Goal: Task Accomplishment & Management: Manage account settings

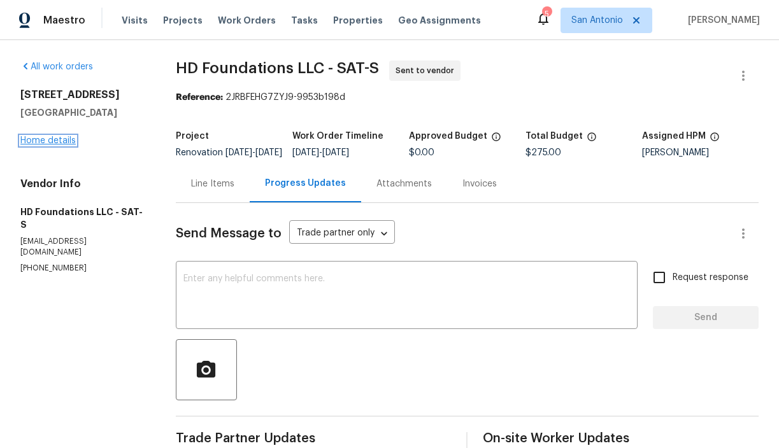
click at [52, 141] on link "Home details" at bounding box center [47, 140] width 55 height 9
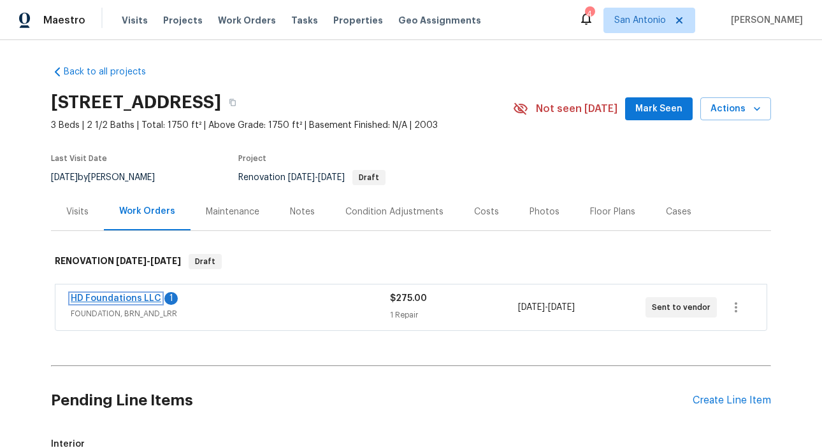
click at [120, 299] on link "HD Foundations LLC" at bounding box center [116, 298] width 90 height 9
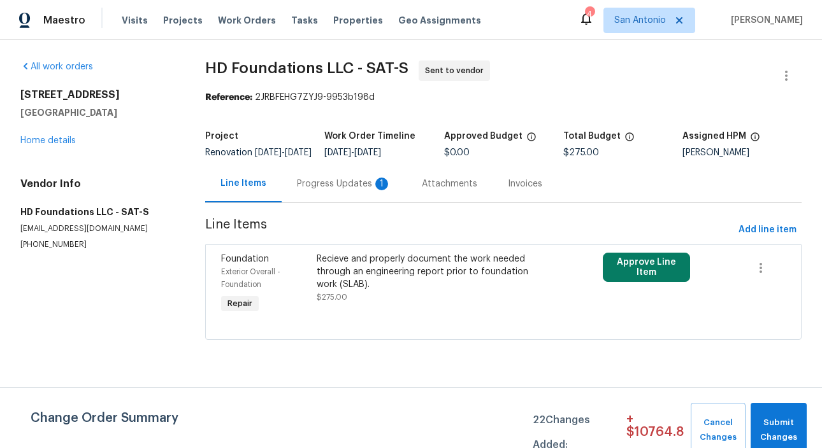
click at [337, 190] on div "Progress Updates 1" at bounding box center [344, 184] width 94 height 13
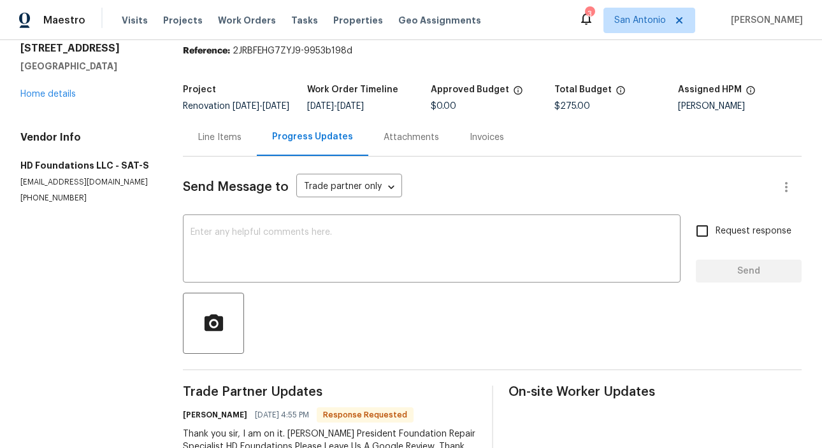
scroll to position [32, 0]
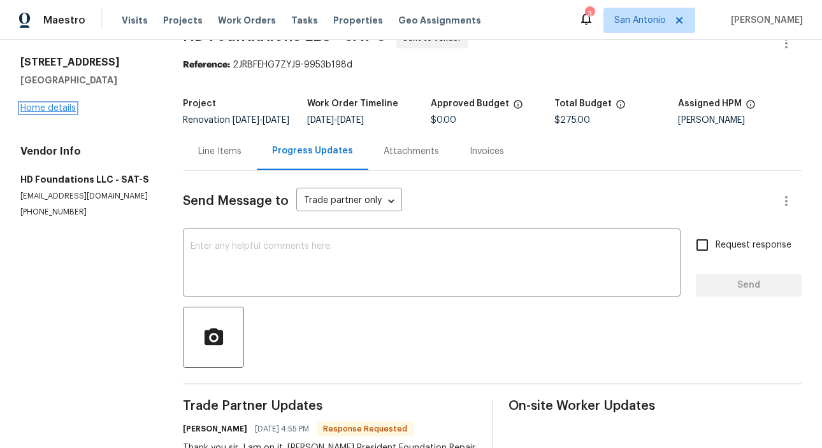
click at [59, 107] on link "Home details" at bounding box center [47, 108] width 55 height 9
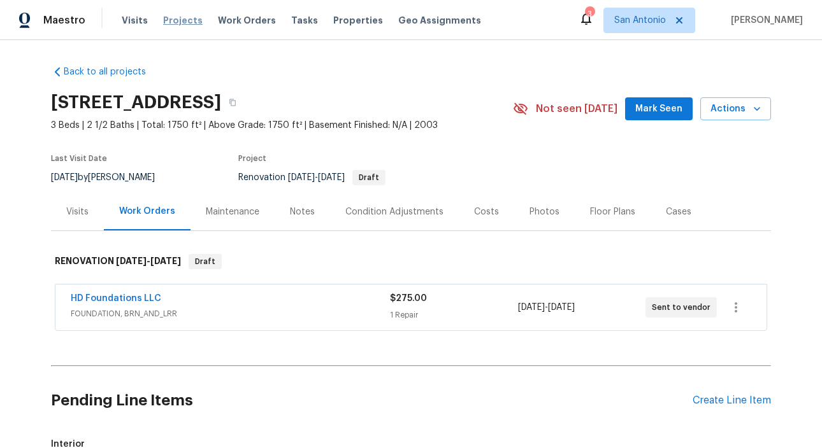
click at [173, 19] on span "Projects" at bounding box center [182, 20] width 39 height 13
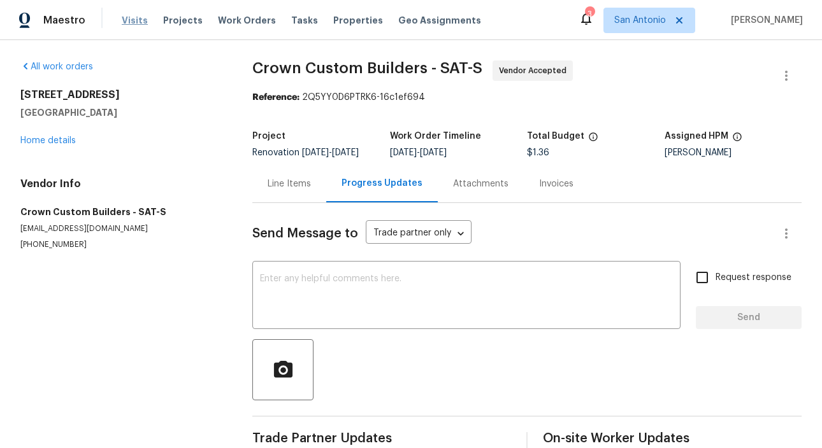
click at [129, 22] on span "Visits" at bounding box center [135, 20] width 26 height 13
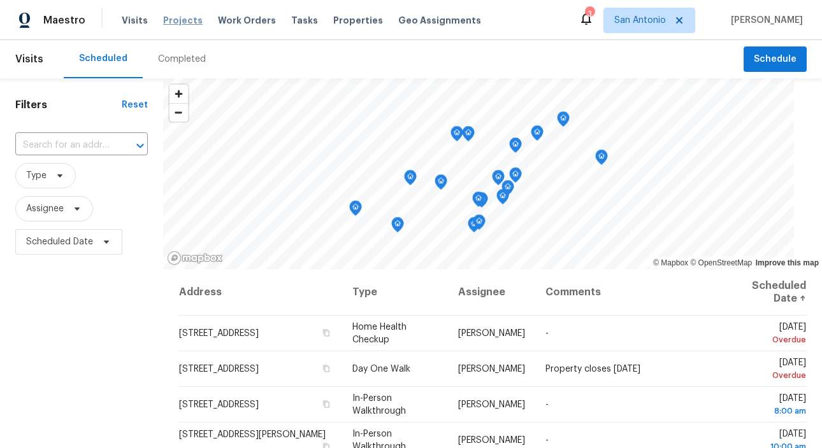
click at [175, 21] on span "Projects" at bounding box center [182, 20] width 39 height 13
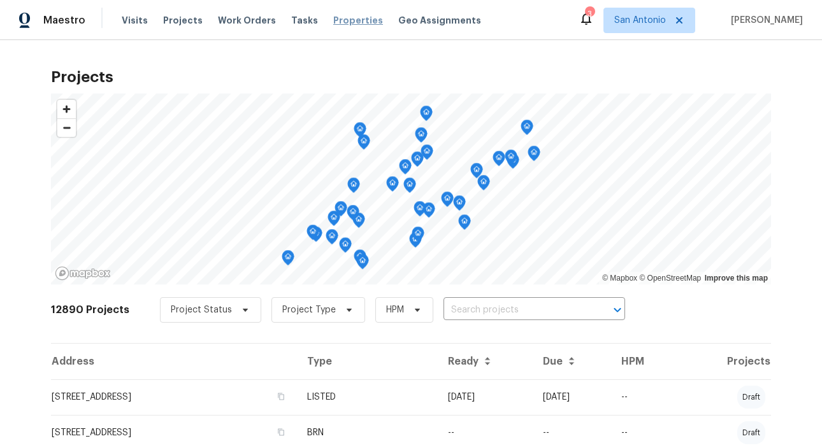
click at [338, 22] on span "Properties" at bounding box center [358, 20] width 50 height 13
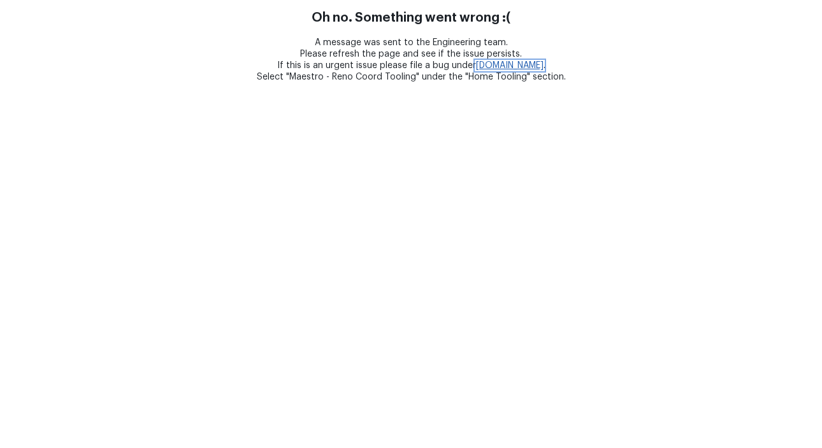
click at [515, 64] on link "[DOMAIN_NAME]" at bounding box center [510, 65] width 68 height 9
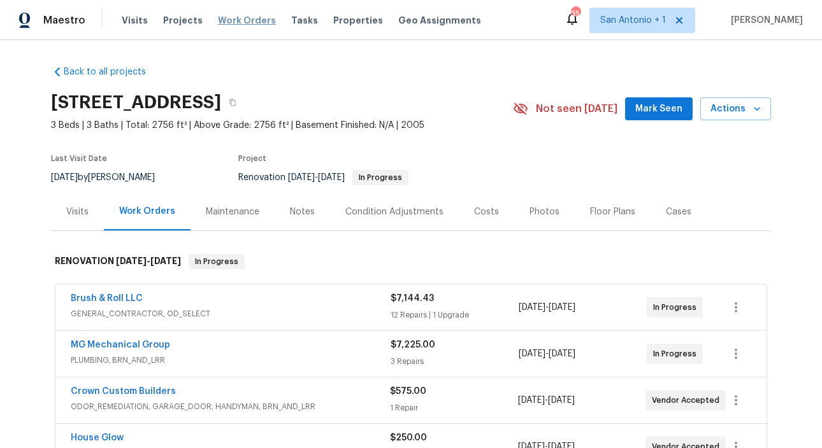
click at [227, 21] on span "Work Orders" at bounding box center [247, 20] width 58 height 13
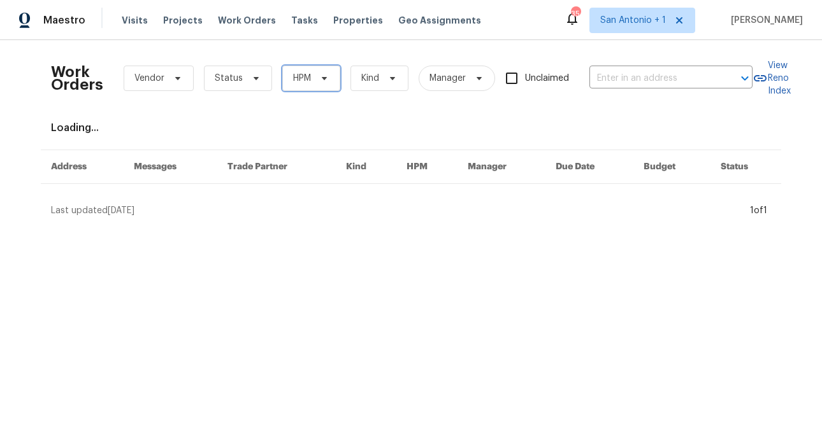
click at [323, 78] on icon at bounding box center [324, 78] width 5 height 3
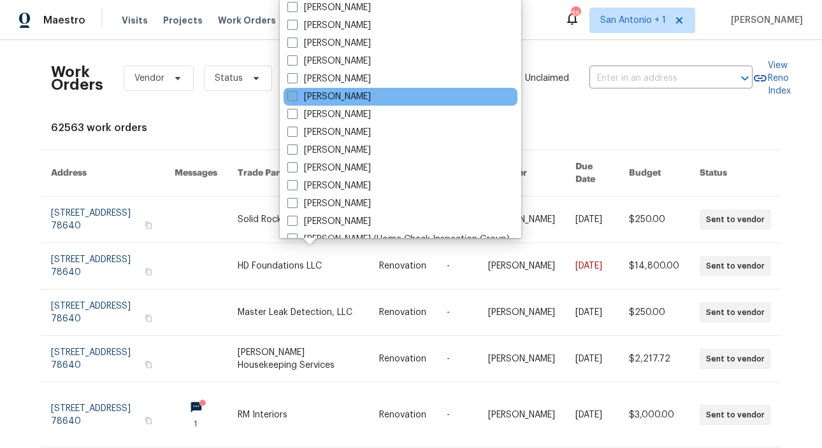
click at [321, 99] on label "[PERSON_NAME]" at bounding box center [328, 96] width 83 height 13
click at [296, 99] on input "[PERSON_NAME]" at bounding box center [291, 94] width 8 height 8
checkbox input "true"
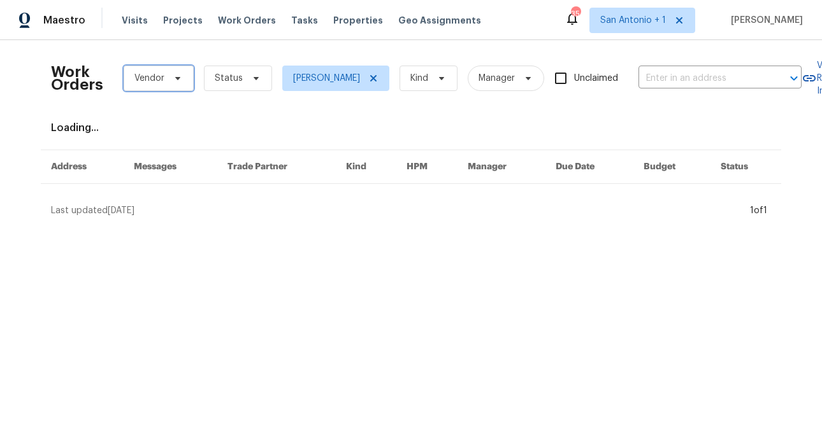
click at [179, 77] on icon at bounding box center [177, 78] width 5 height 3
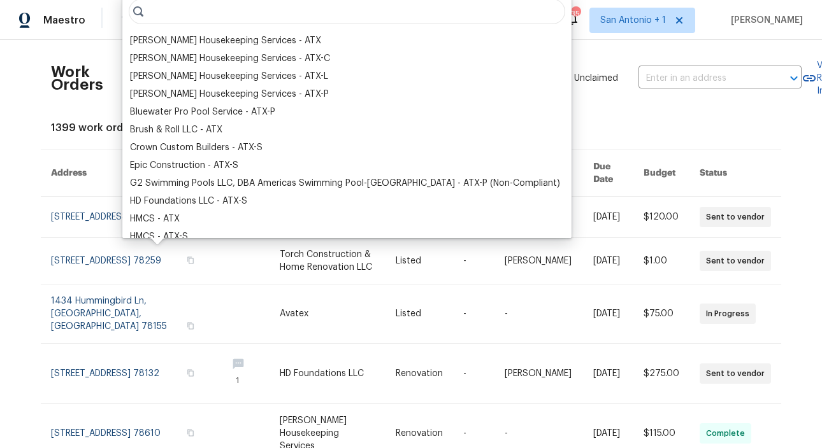
click at [576, 125] on div "1399 work orders" at bounding box center [411, 128] width 720 height 13
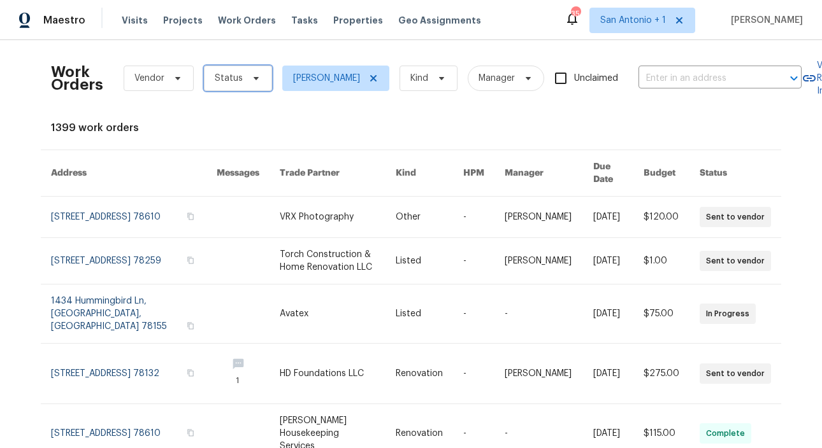
click at [253, 76] on icon at bounding box center [256, 78] width 10 height 10
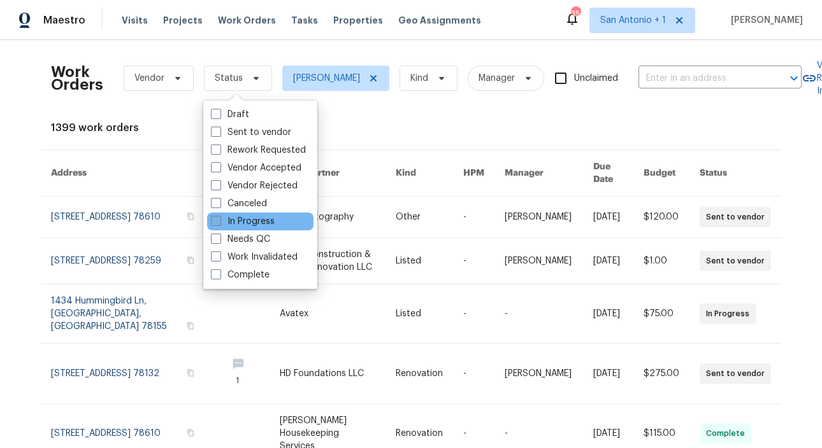
click at [215, 220] on span at bounding box center [216, 221] width 10 height 10
click at [215, 220] on input "In Progress" at bounding box center [215, 219] width 8 height 8
checkbox input "true"
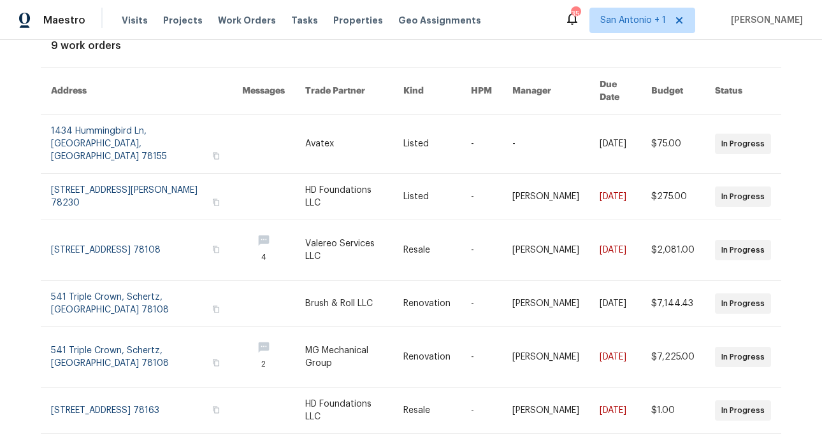
scroll to position [87, 0]
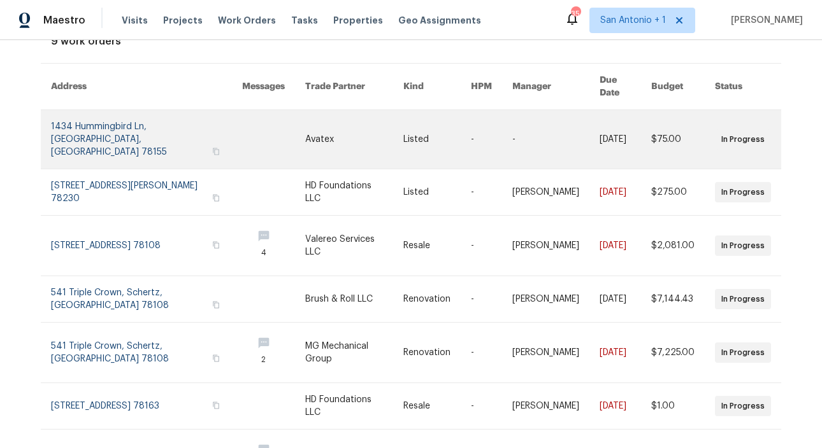
click at [140, 115] on link at bounding box center [146, 139] width 191 height 59
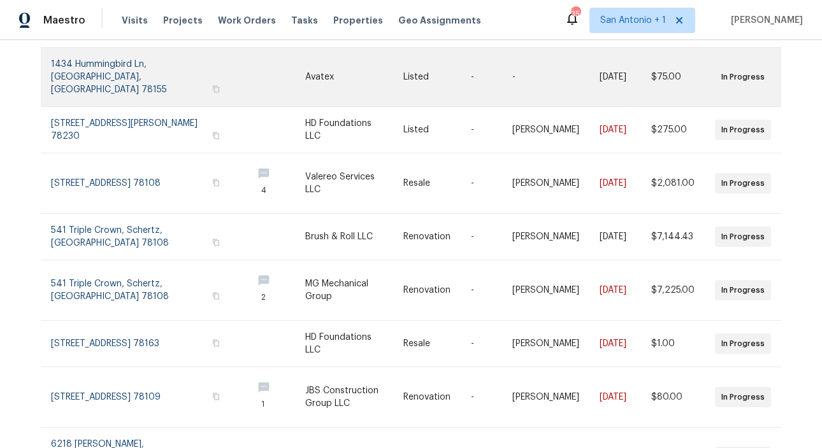
scroll to position [153, 0]
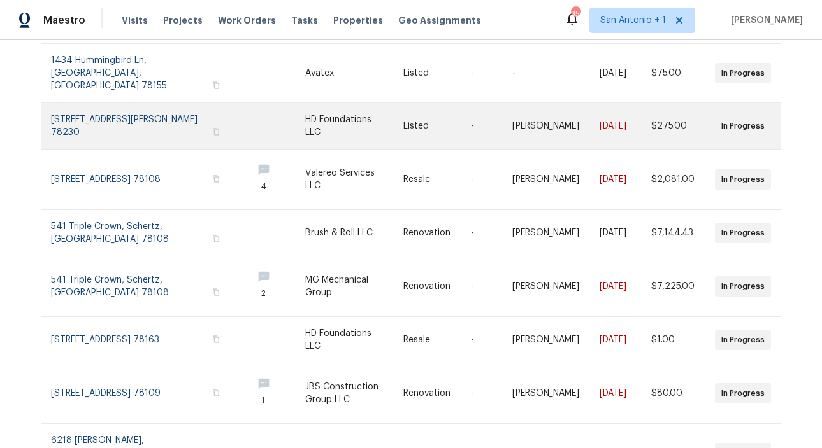
click at [140, 103] on link at bounding box center [146, 126] width 191 height 46
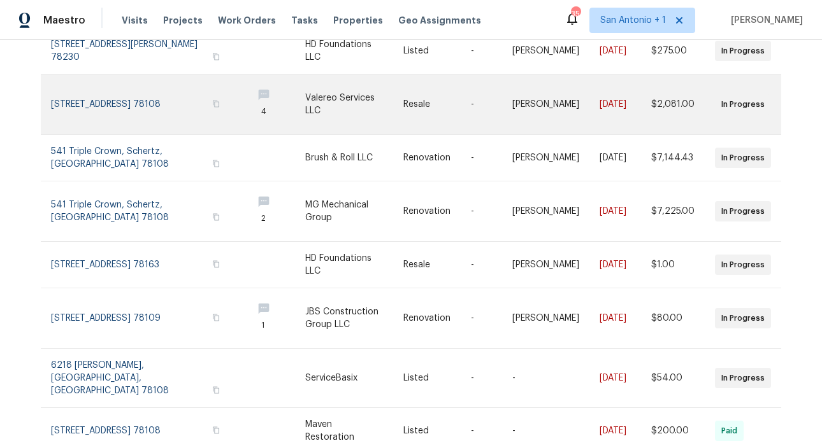
scroll to position [233, 0]
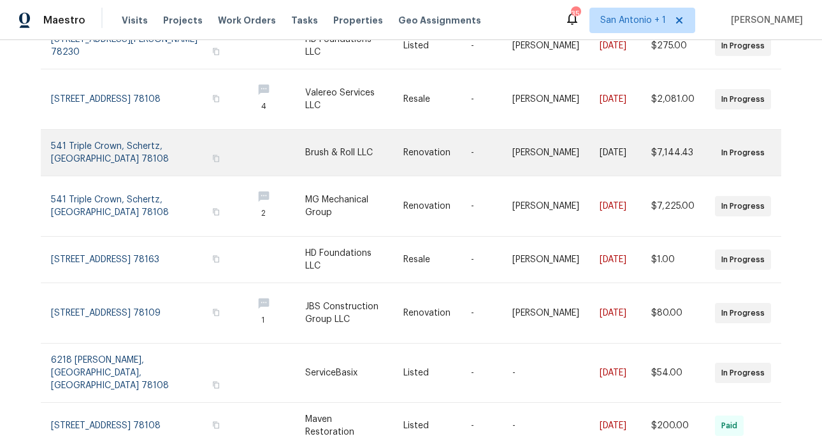
click at [134, 130] on link at bounding box center [146, 153] width 191 height 46
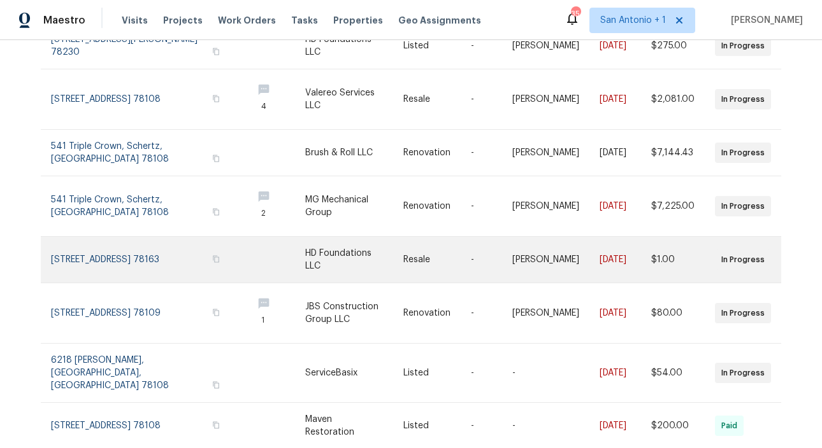
click at [138, 237] on link at bounding box center [146, 260] width 191 height 46
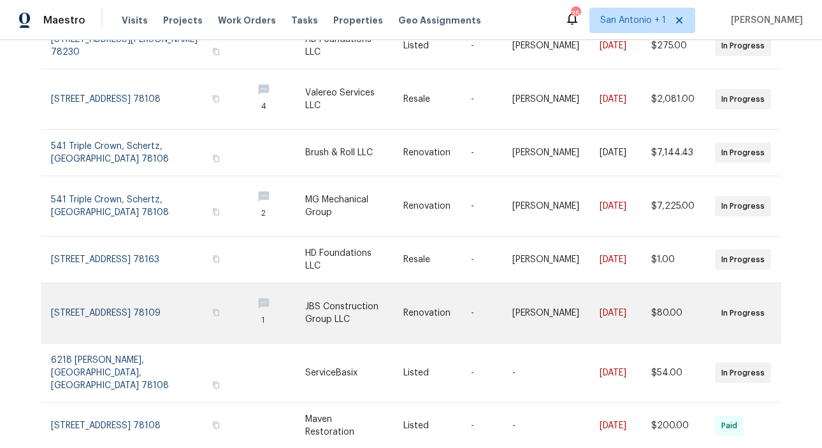
click at [138, 283] on link at bounding box center [146, 313] width 191 height 60
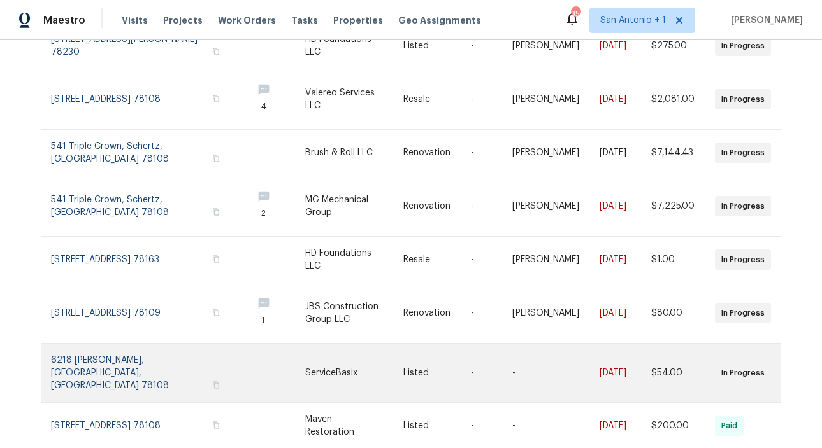
click at [112, 344] on link at bounding box center [146, 373] width 191 height 59
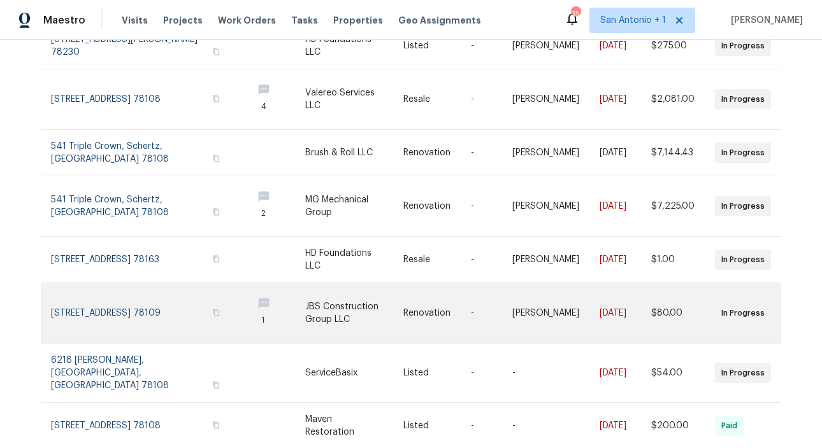
scroll to position [0, 0]
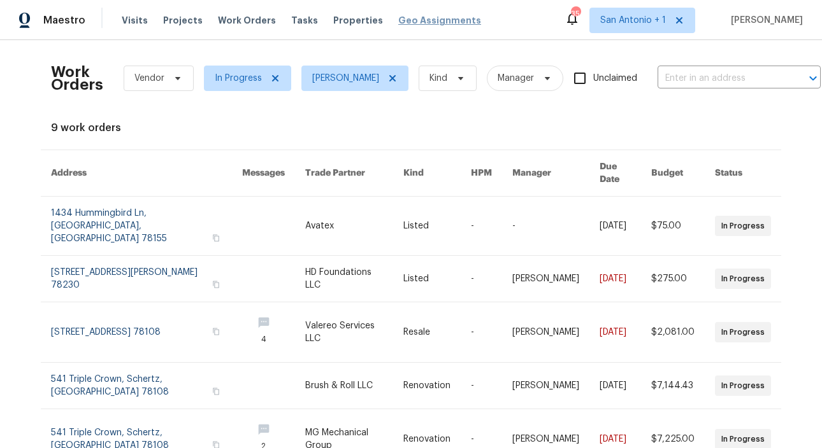
click at [419, 19] on span "Geo Assignments" at bounding box center [439, 20] width 83 height 13
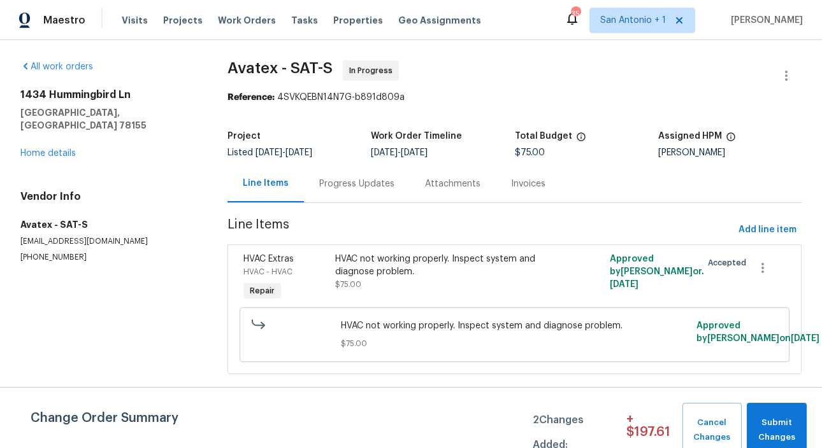
click at [338, 181] on div "Progress Updates" at bounding box center [356, 184] width 75 height 13
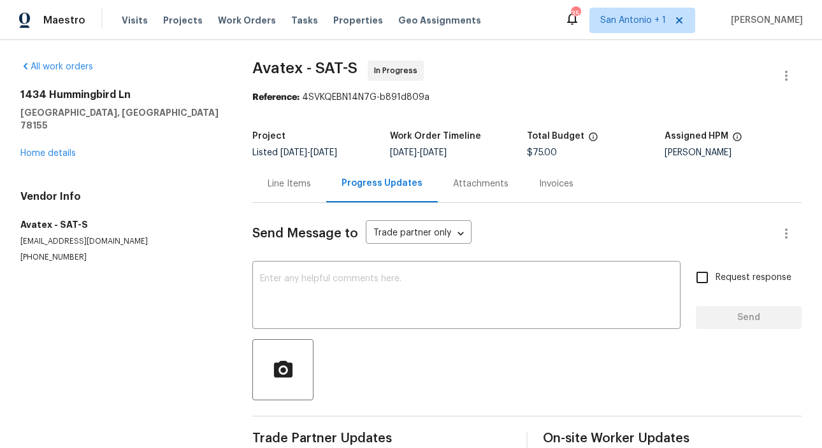
scroll to position [25, 0]
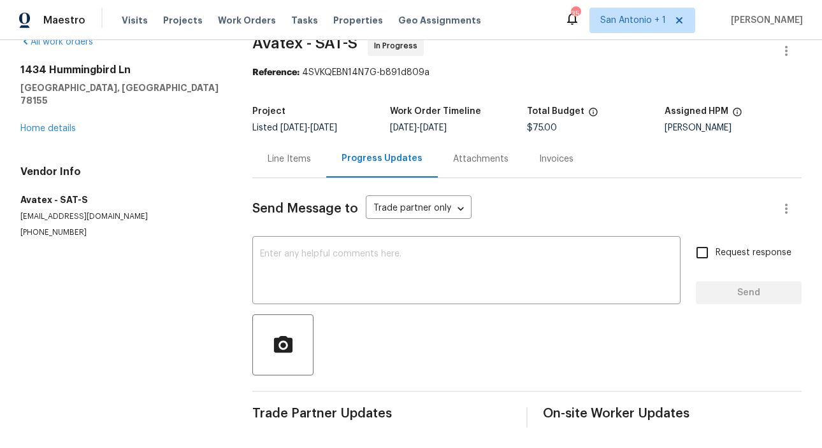
click at [285, 156] on div "Line Items" at bounding box center [289, 159] width 43 height 13
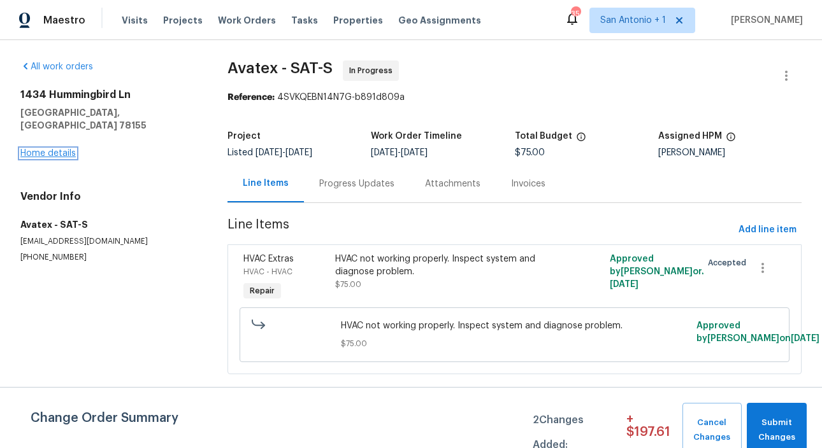
click at [59, 149] on link "Home details" at bounding box center [47, 153] width 55 height 9
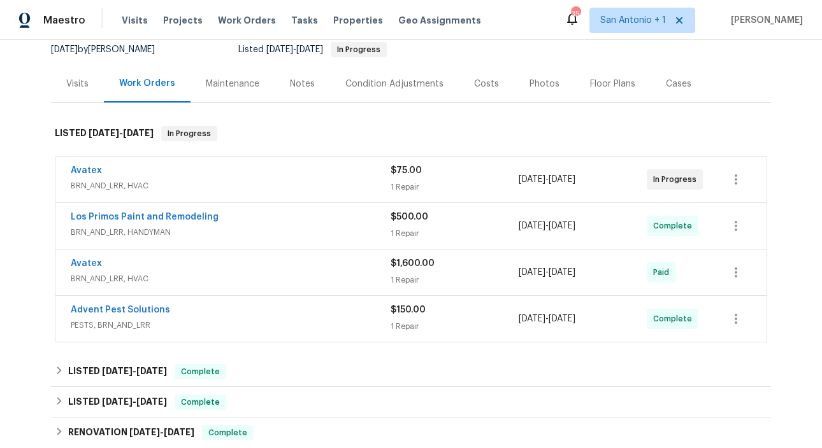
scroll to position [129, 0]
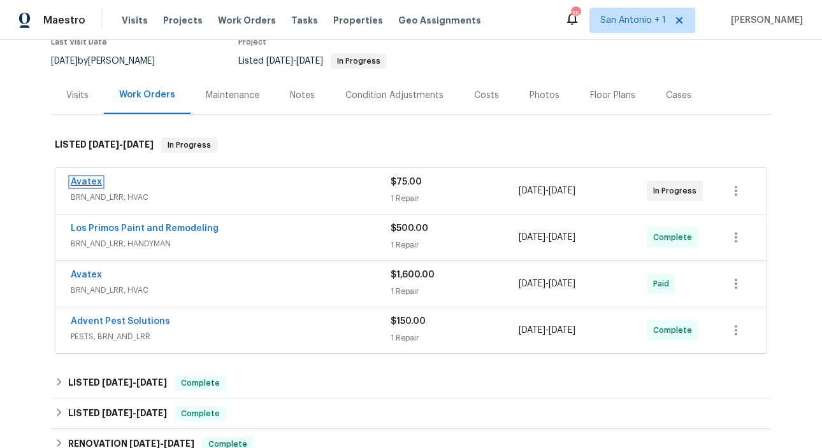
click at [95, 178] on link "Avatex" at bounding box center [86, 182] width 31 height 9
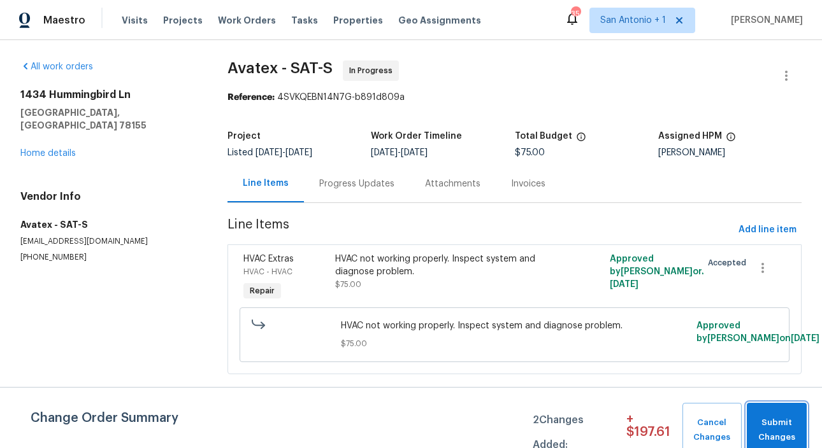
click at [778, 421] on span "Submit Changes" at bounding box center [776, 430] width 47 height 29
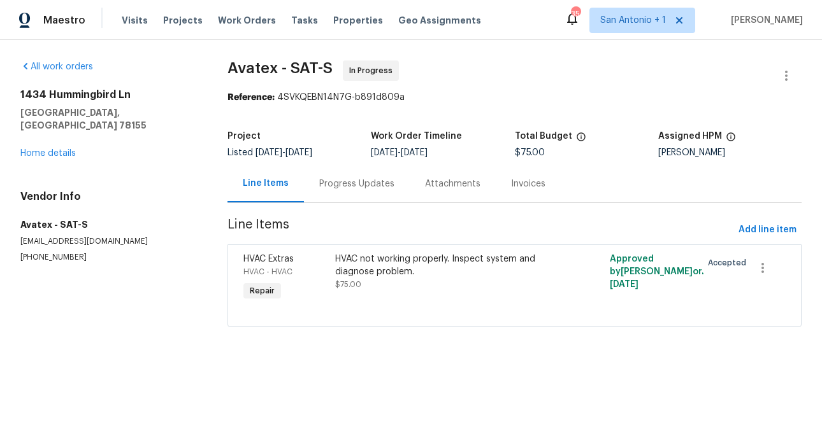
click at [351, 183] on div "Progress Updates" at bounding box center [356, 184] width 75 height 13
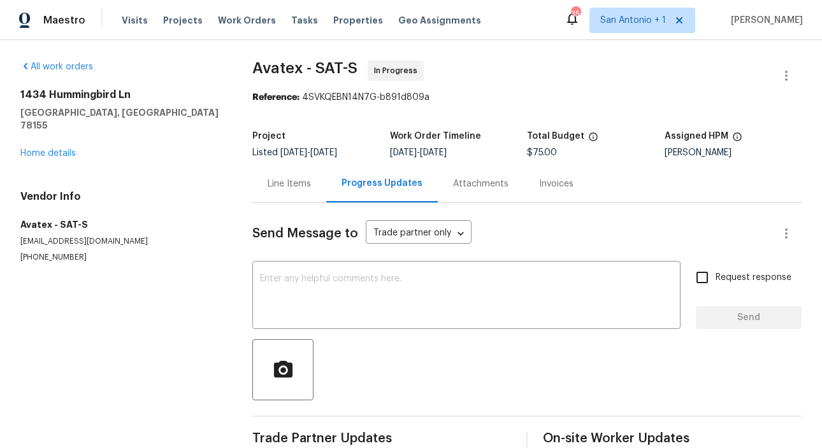
scroll to position [25, 0]
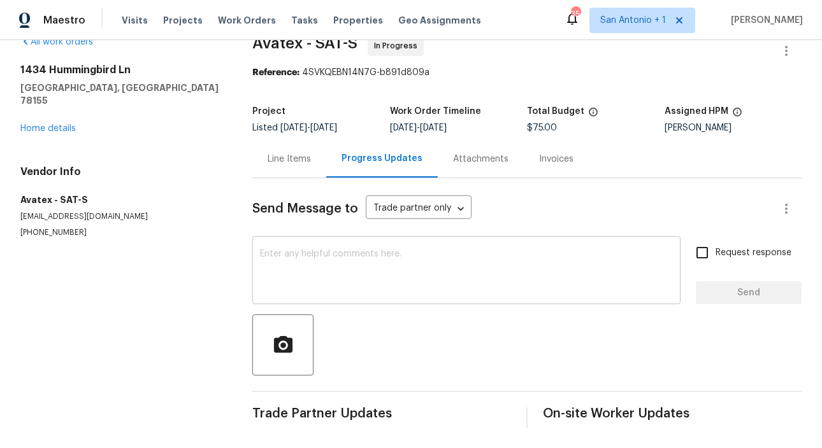
click at [373, 257] on textarea at bounding box center [466, 272] width 413 height 45
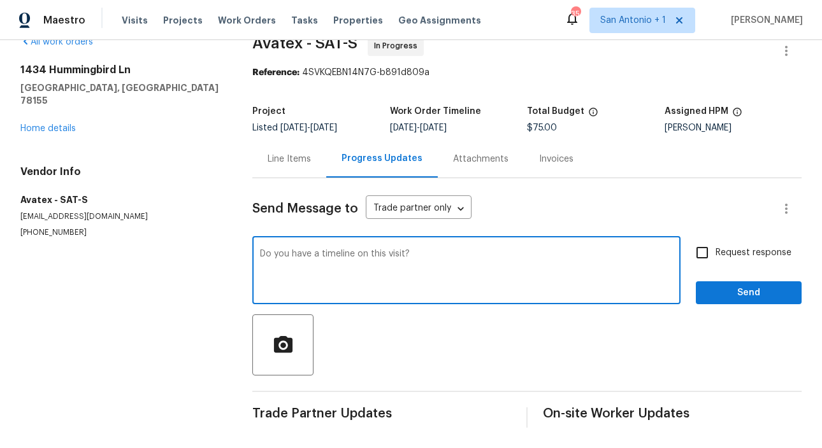
type textarea "Do you have a timeline on this visit?"
click at [767, 301] on button "Send" at bounding box center [749, 294] width 106 height 24
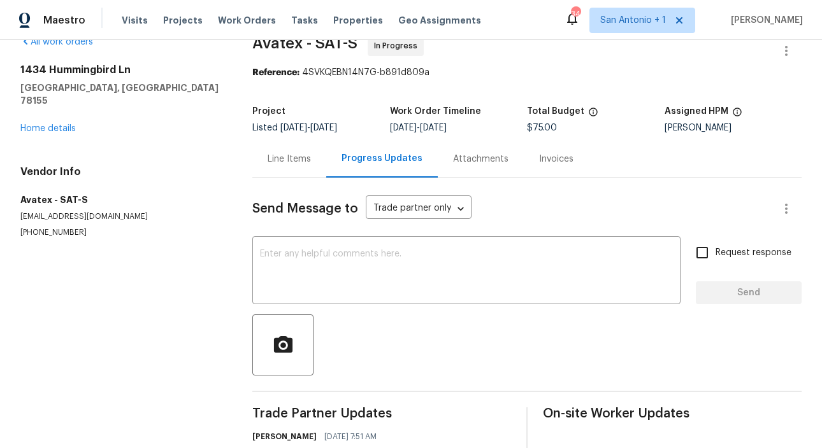
scroll to position [0, 0]
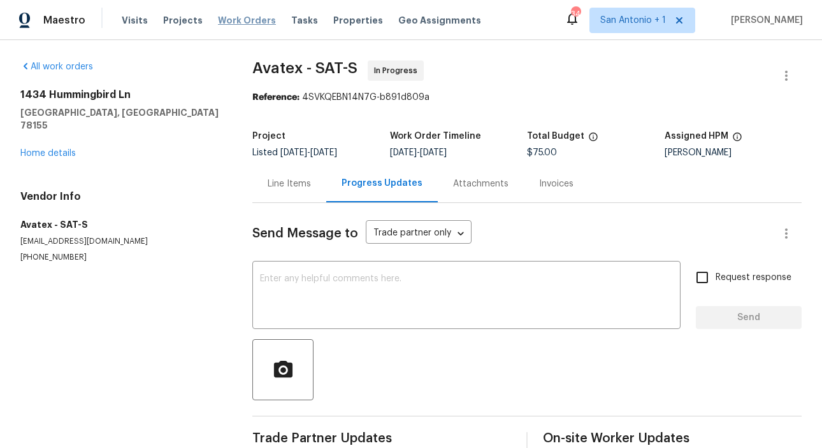
click at [236, 22] on span "Work Orders" at bounding box center [247, 20] width 58 height 13
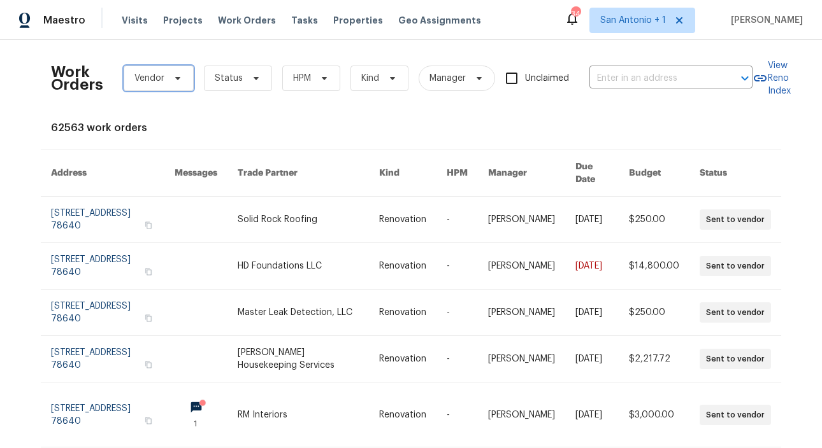
click at [180, 80] on icon at bounding box center [178, 78] width 10 height 10
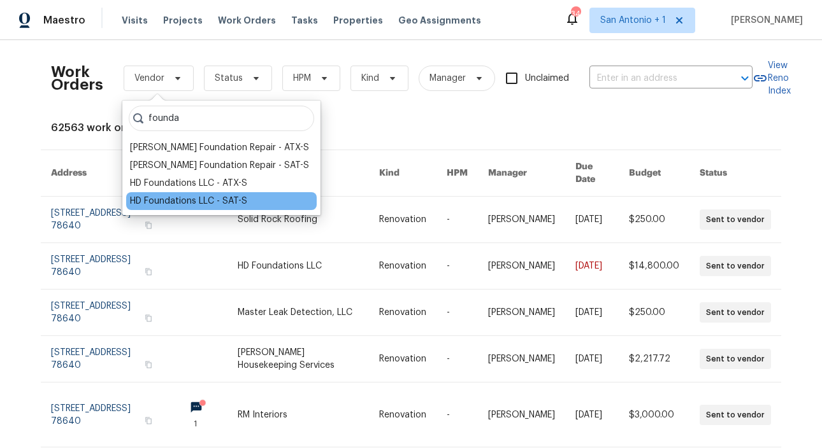
type input "founda"
click at [175, 196] on div "HD Foundations LLC - SAT-S" at bounding box center [188, 201] width 117 height 13
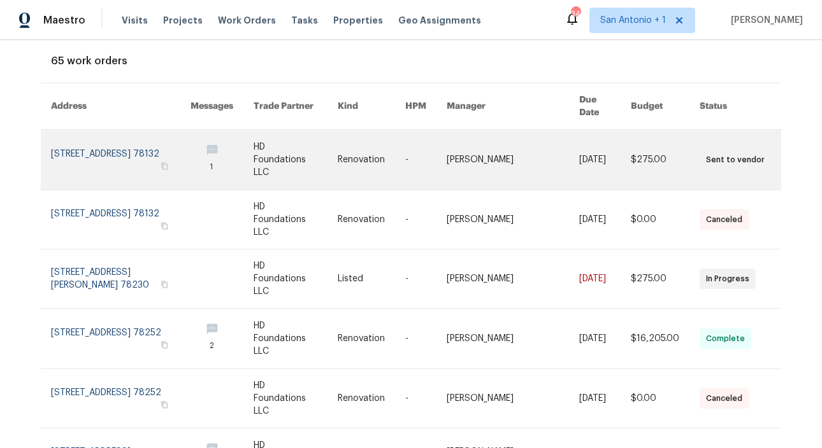
scroll to position [75, 0]
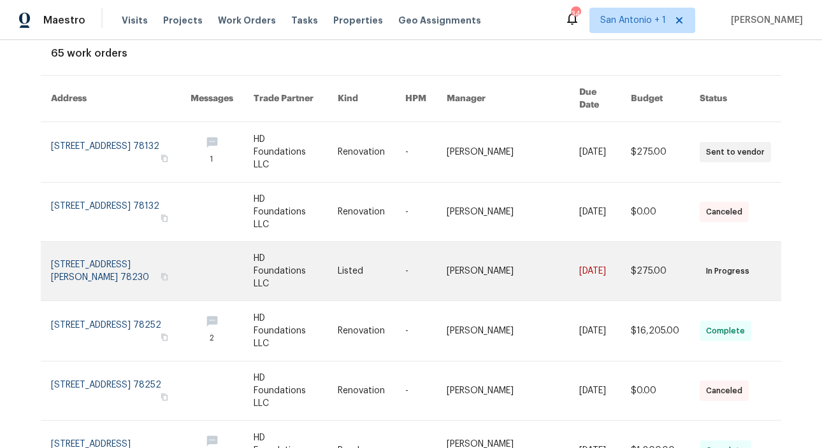
click at [128, 242] on link at bounding box center [121, 271] width 140 height 59
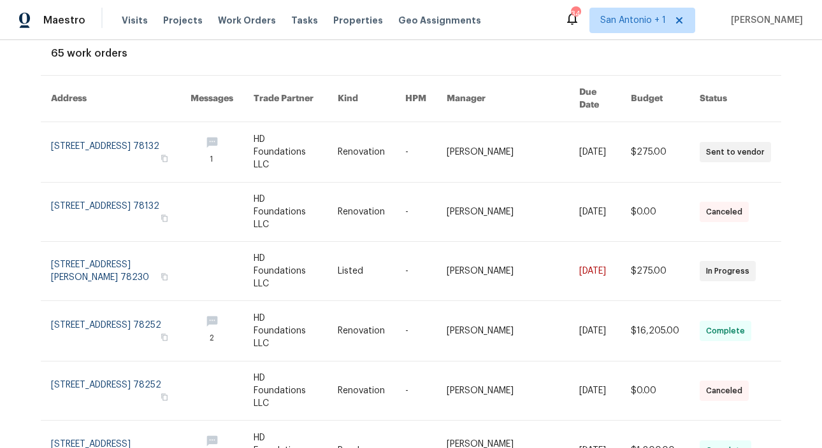
scroll to position [0, 0]
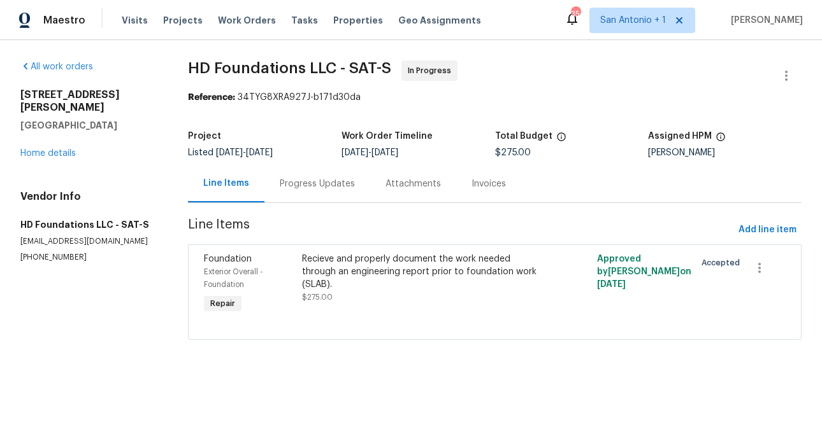
click at [312, 189] on div "Progress Updates" at bounding box center [317, 184] width 75 height 13
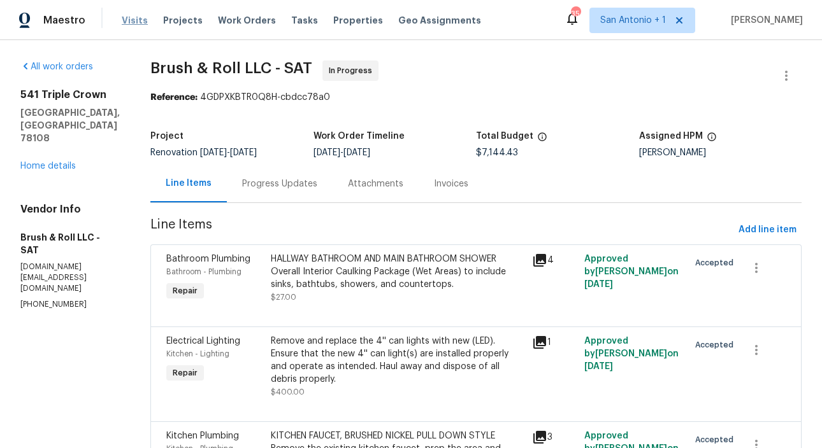
click at [132, 22] on span "Visits" at bounding box center [135, 20] width 26 height 13
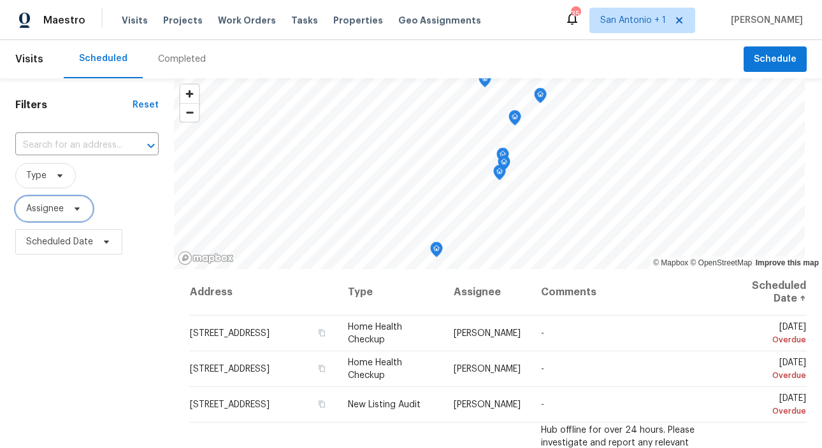
click at [81, 208] on icon at bounding box center [77, 209] width 10 height 10
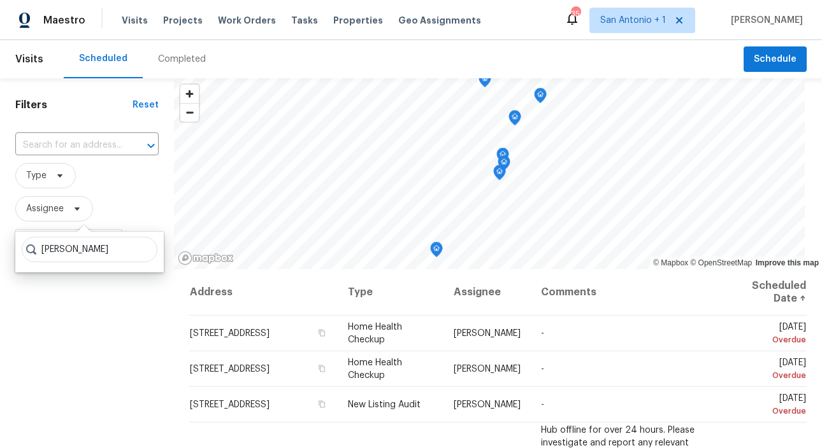
type input "chris fuentes"
click at [226, 21] on span "Work Orders" at bounding box center [247, 20] width 58 height 13
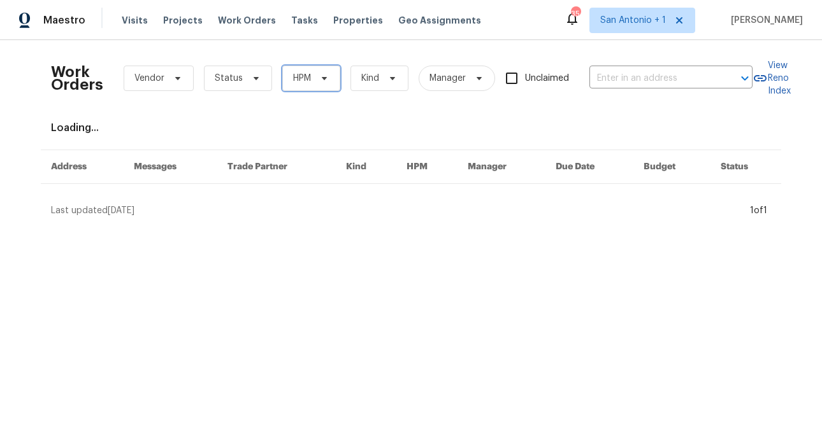
click at [323, 75] on icon at bounding box center [324, 78] width 10 height 10
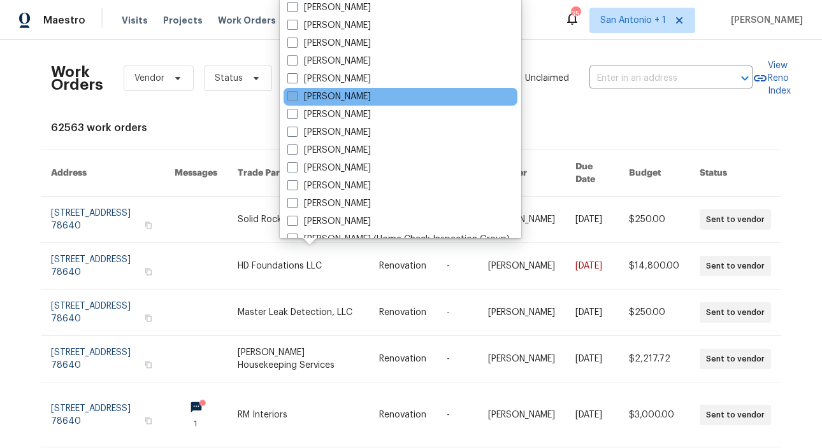
click at [309, 96] on label "[PERSON_NAME]" at bounding box center [328, 96] width 83 height 13
click at [296, 96] on input "[PERSON_NAME]" at bounding box center [291, 94] width 8 height 8
checkbox input "true"
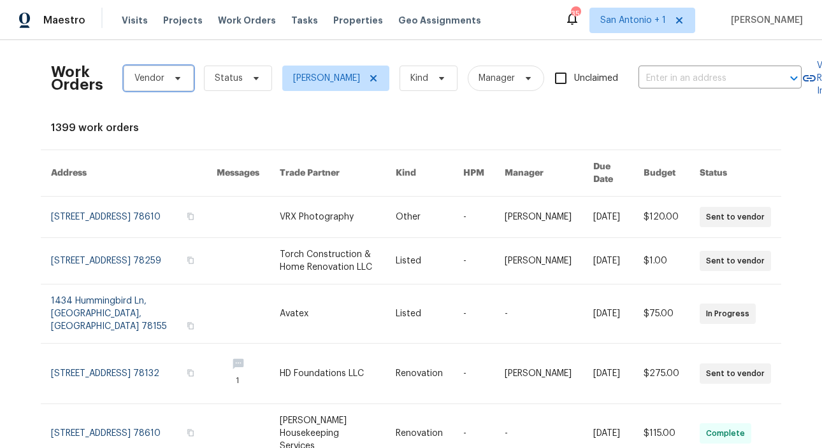
click at [173, 78] on icon at bounding box center [178, 78] width 10 height 10
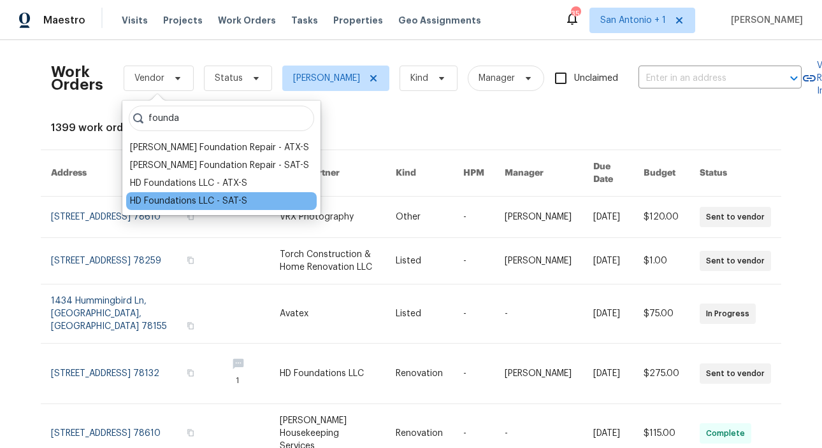
type input "founda"
click at [179, 201] on div "HD Foundations LLC - SAT-S" at bounding box center [188, 201] width 117 height 13
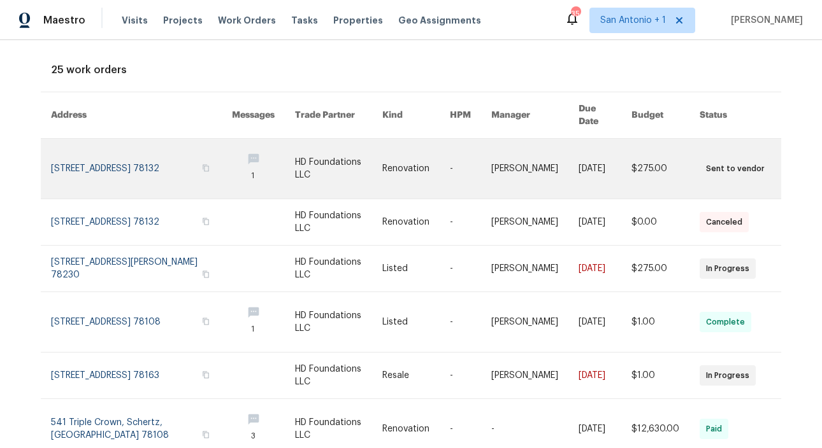
scroll to position [57, 0]
click at [127, 149] on link at bounding box center [141, 170] width 181 height 60
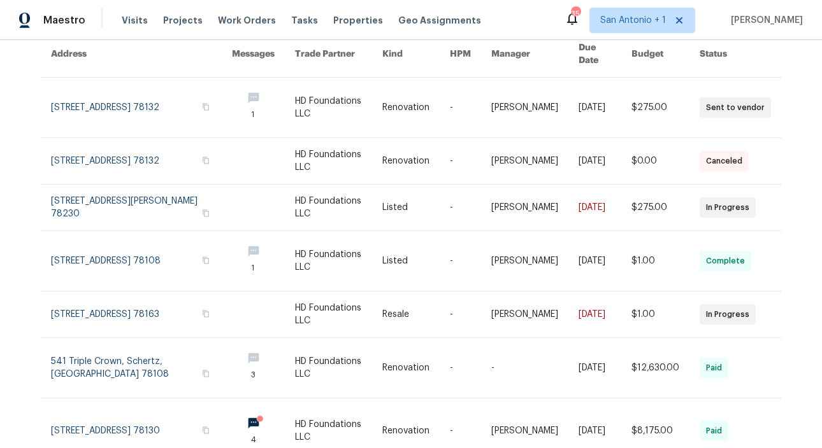
scroll to position [120, 0]
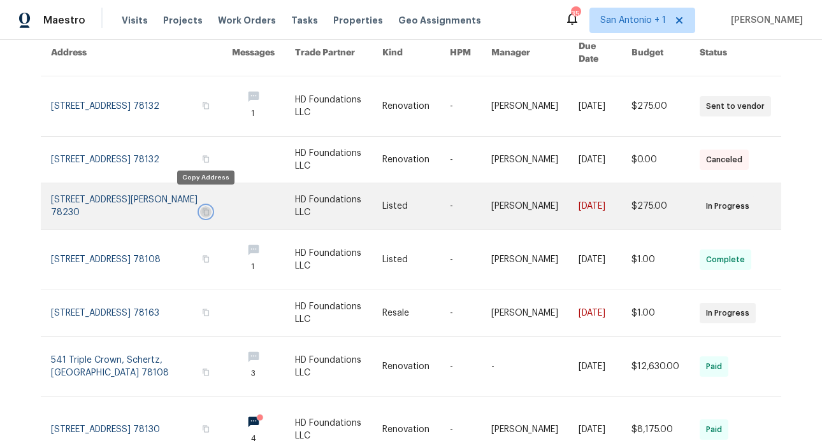
click at [204, 208] on icon "button" at bounding box center [206, 212] width 8 height 8
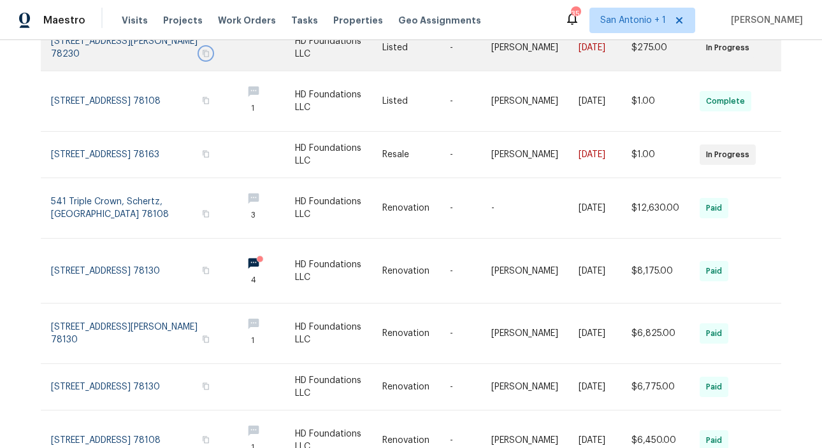
scroll to position [287, 0]
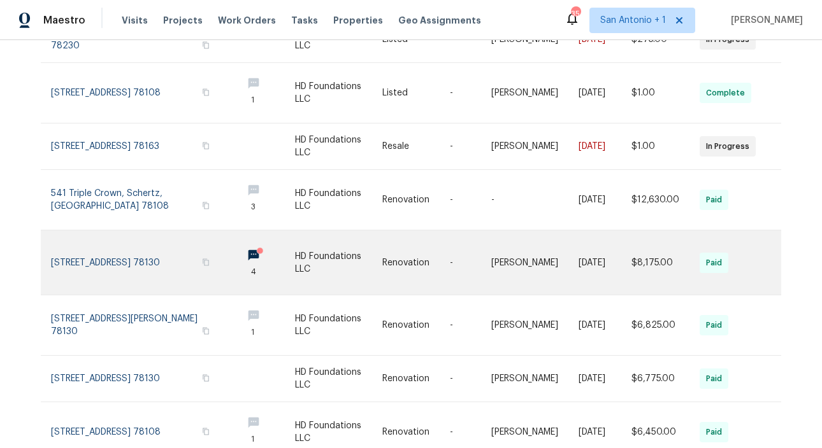
click at [134, 239] on link at bounding box center [141, 263] width 181 height 64
click at [204, 259] on button "button" at bounding box center [205, 262] width 11 height 11
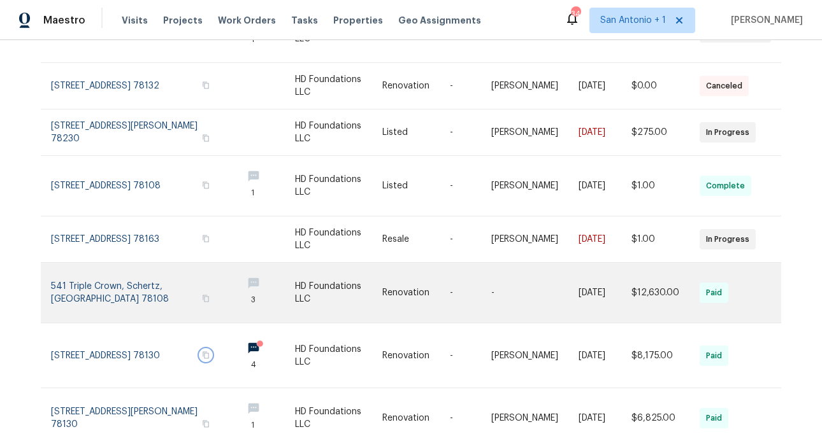
scroll to position [0, 0]
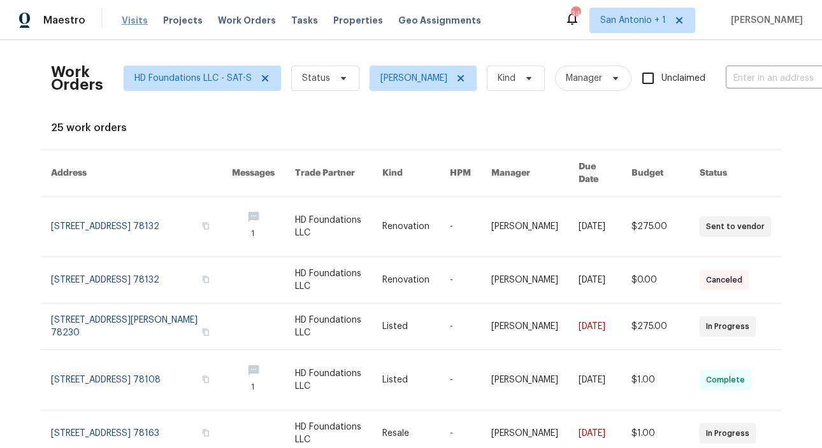
click at [128, 20] on span "Visits" at bounding box center [135, 20] width 26 height 13
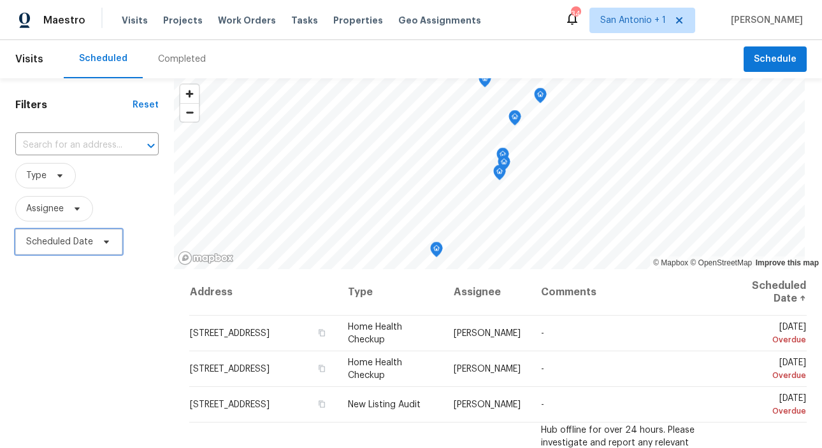
click at [103, 247] on icon at bounding box center [106, 242] width 10 height 10
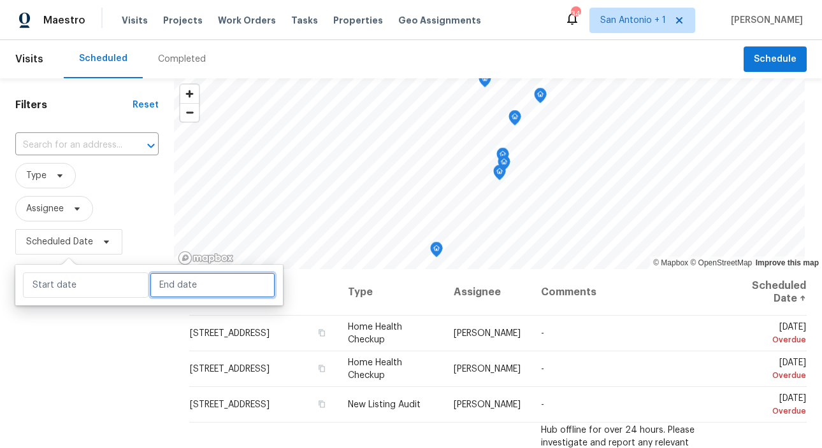
click at [151, 287] on input "text" at bounding box center [212, 285] width 125 height 25
select select "8"
select select "2025"
select select "9"
select select "2025"
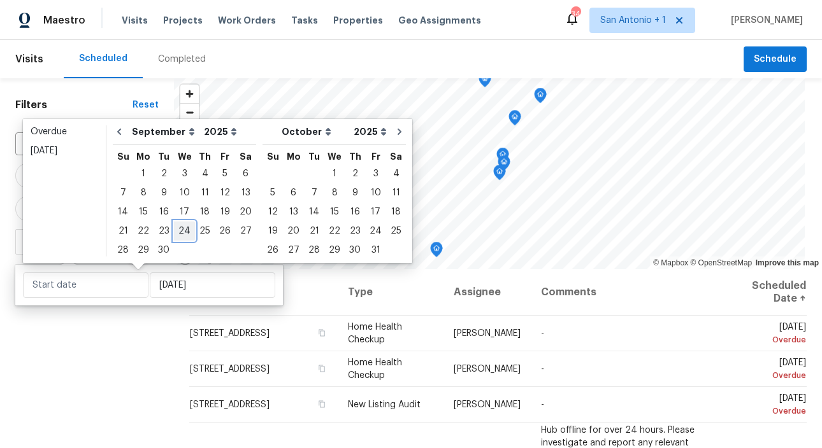
click at [178, 232] on div "24" at bounding box center [184, 231] width 21 height 18
type input "Wed, Sep 24"
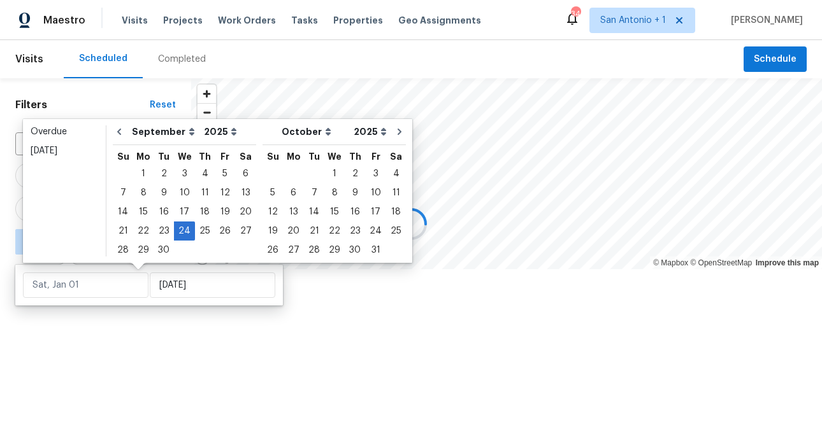
click at [152, 324] on div at bounding box center [411, 224] width 822 height 448
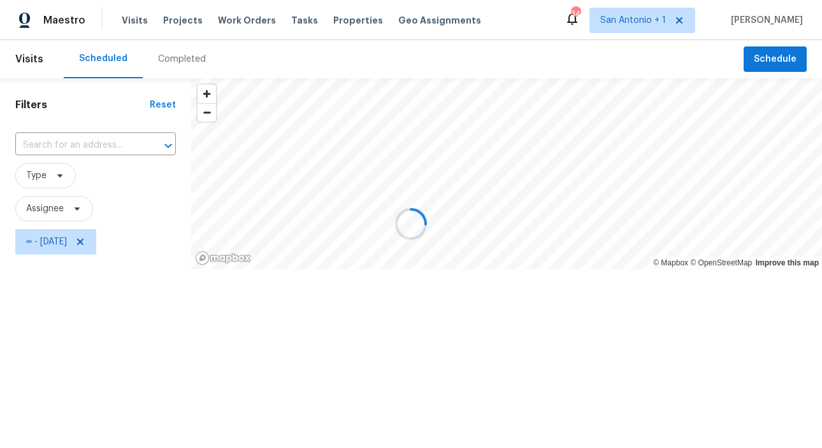
click at [77, 210] on div at bounding box center [411, 224] width 822 height 448
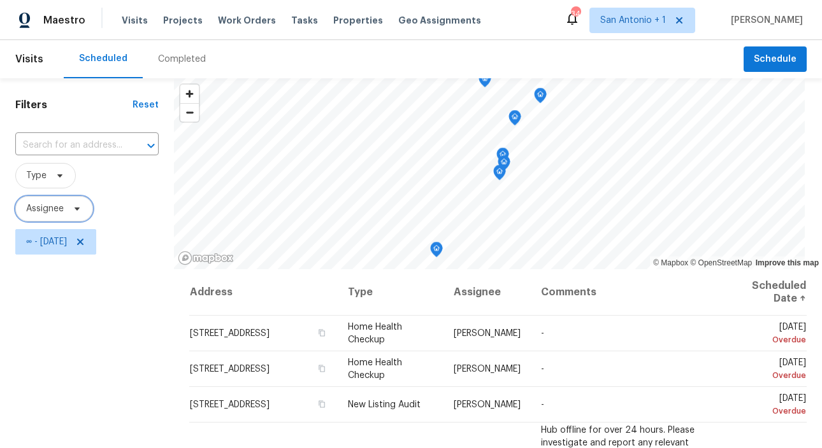
click at [78, 208] on icon at bounding box center [77, 209] width 5 height 3
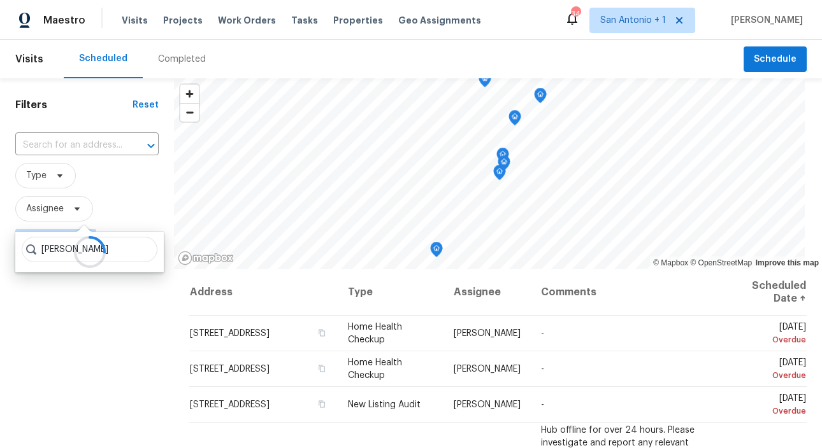
type input "chris fuentes"
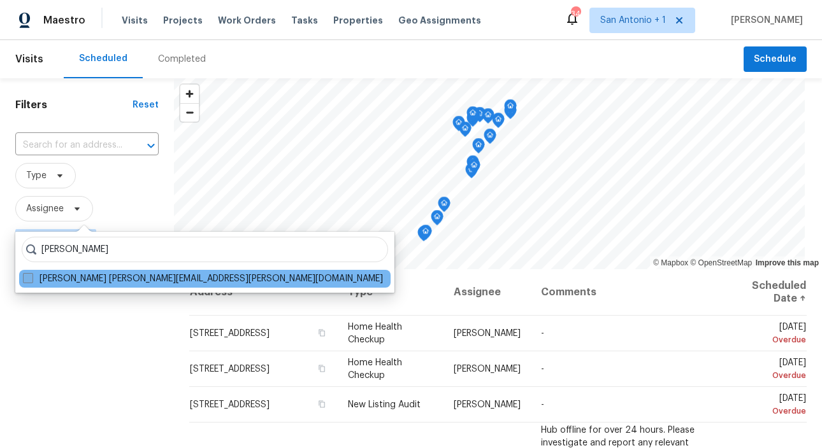
click at [125, 276] on label "Chris Fuentes chris.fuentes@opendoor.com" at bounding box center [203, 279] width 360 height 13
click at [31, 276] on input "Chris Fuentes chris.fuentes@opendoor.com" at bounding box center [27, 277] width 8 height 8
checkbox input "true"
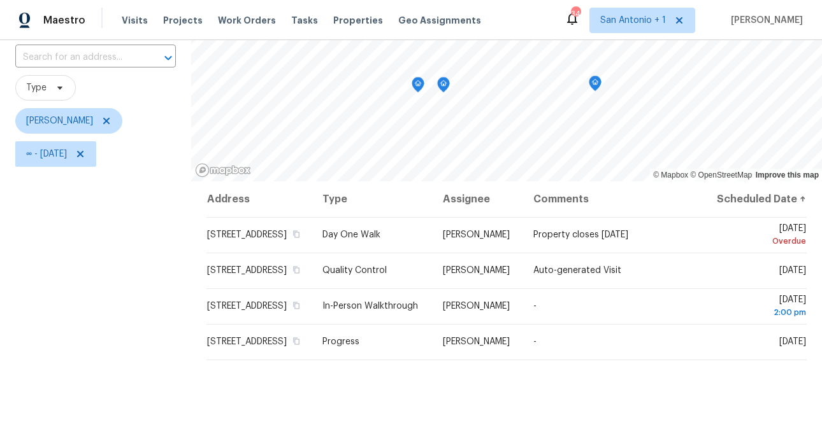
scroll to position [85, 0]
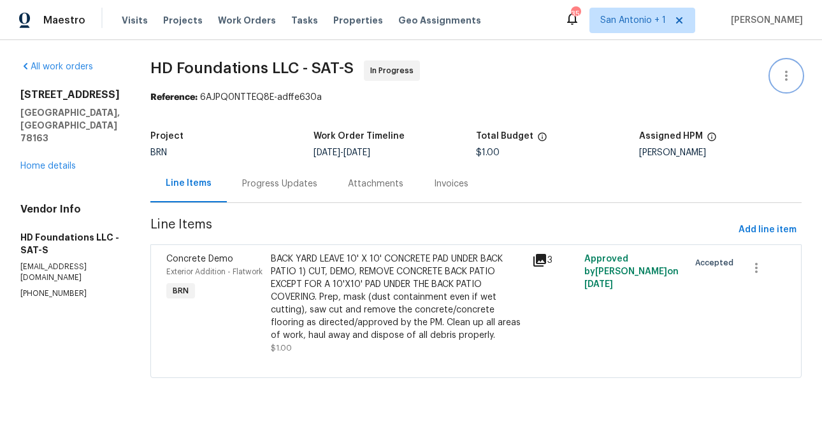
click at [782, 75] on icon "button" at bounding box center [785, 75] width 15 height 15
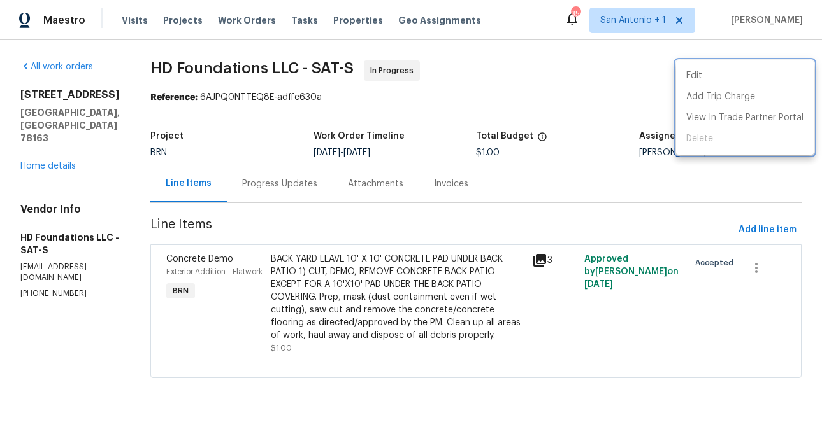
click at [57, 136] on div at bounding box center [411, 224] width 822 height 448
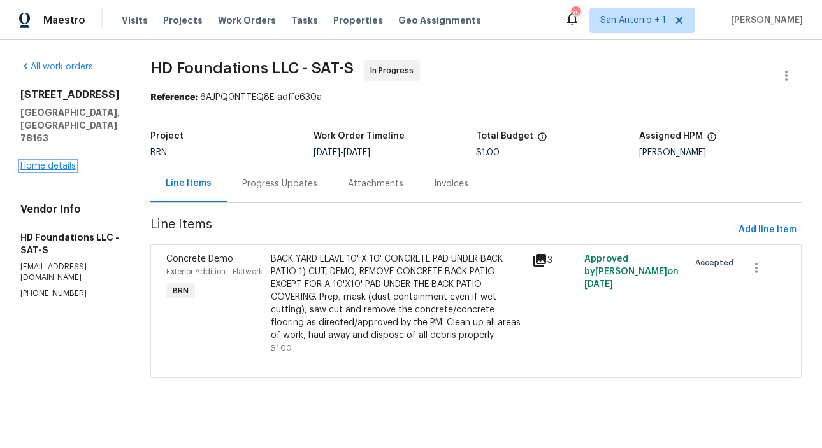
click at [56, 162] on link "Home details" at bounding box center [47, 166] width 55 height 9
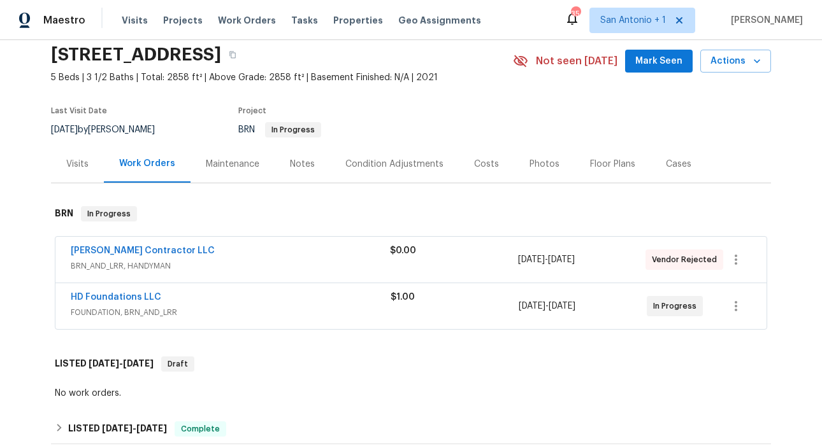
scroll to position [71, 0]
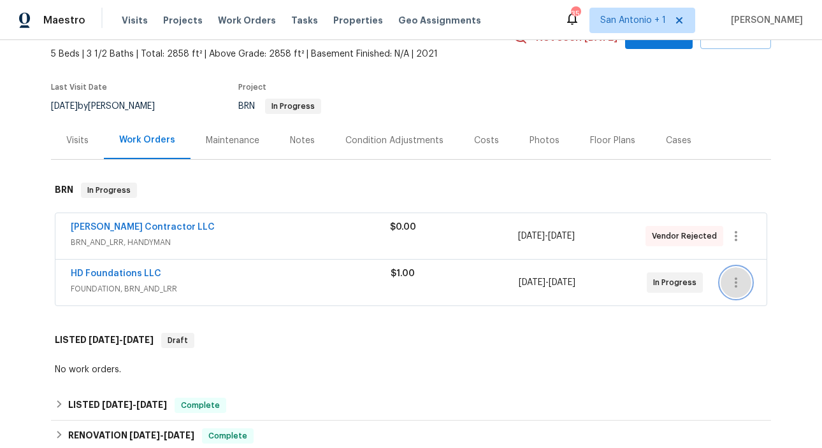
click at [735, 280] on icon "button" at bounding box center [735, 282] width 15 height 15
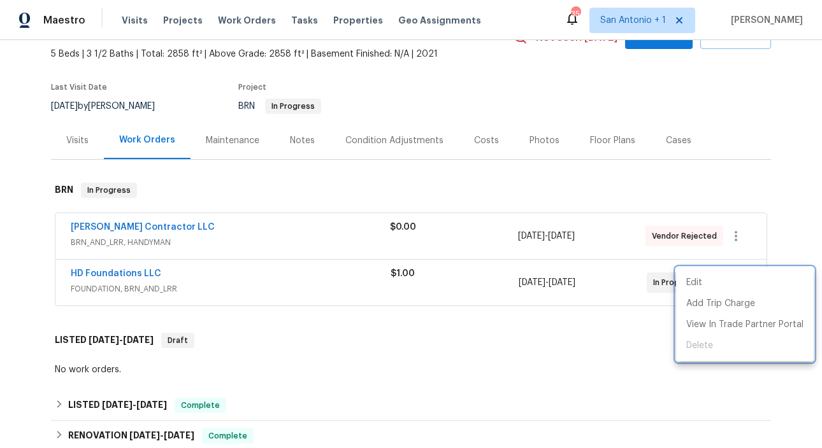
click at [116, 273] on div at bounding box center [411, 224] width 822 height 448
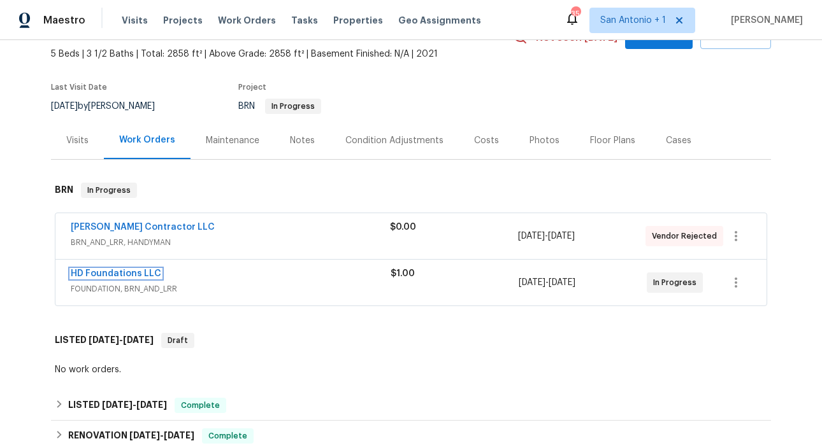
click at [116, 273] on link "HD Foundations LLC" at bounding box center [116, 273] width 90 height 9
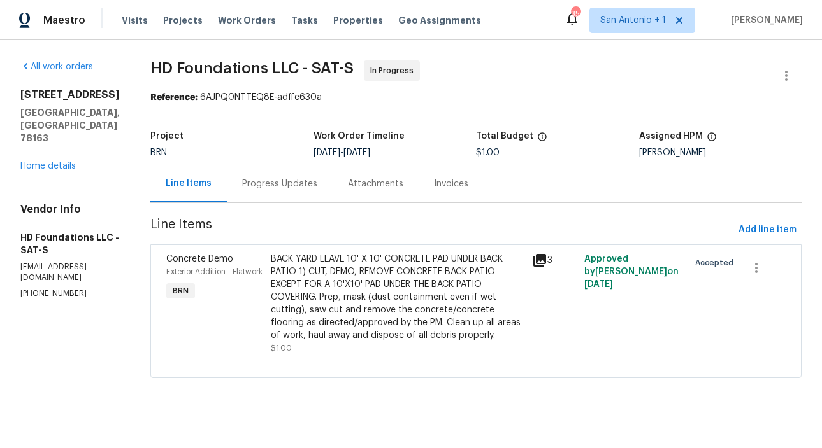
click at [290, 188] on div "Progress Updates" at bounding box center [279, 184] width 75 height 13
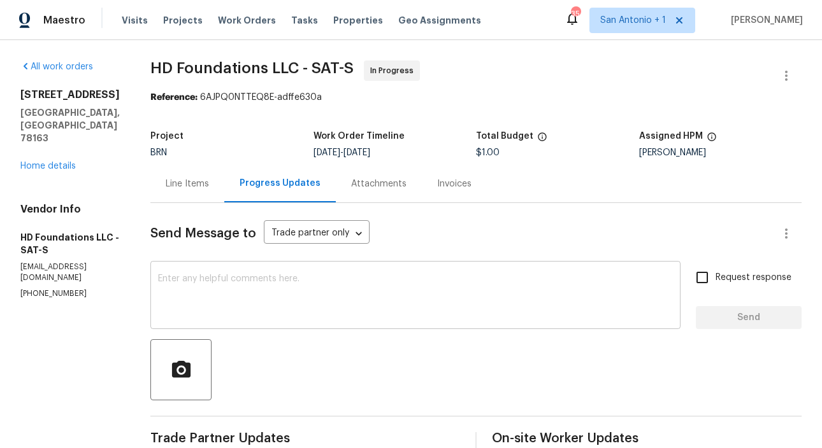
click at [341, 276] on textarea at bounding box center [415, 297] width 515 height 45
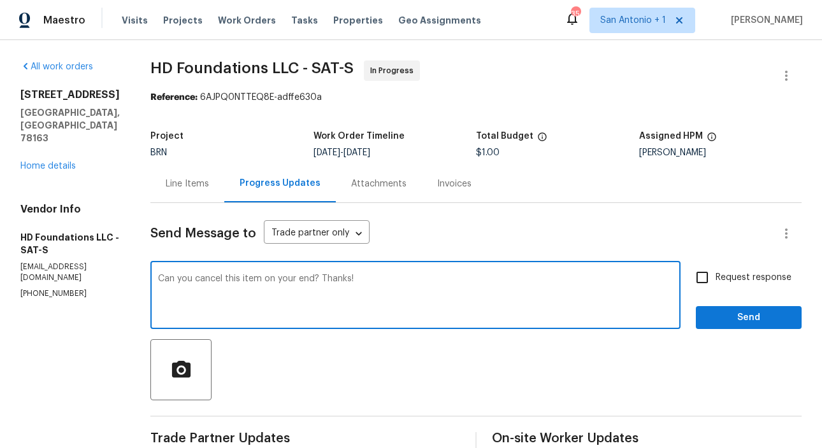
type textarea "Can you cancel this item on your end? Thanks!"
click at [716, 323] on span "Send" at bounding box center [748, 318] width 85 height 16
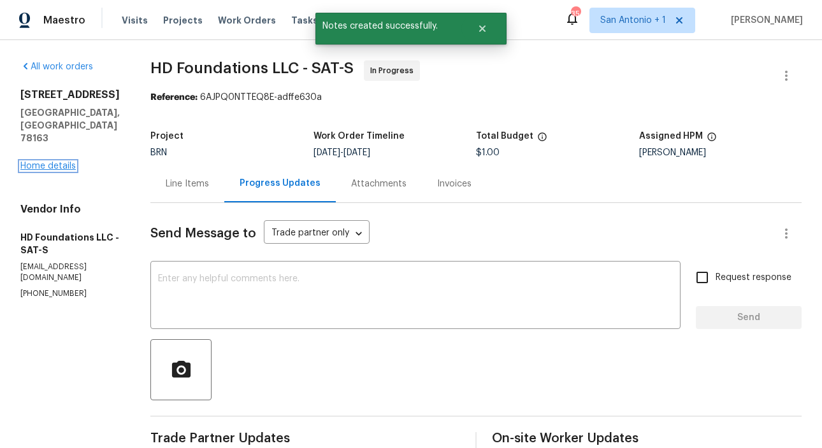
click at [54, 162] on link "Home details" at bounding box center [47, 166] width 55 height 9
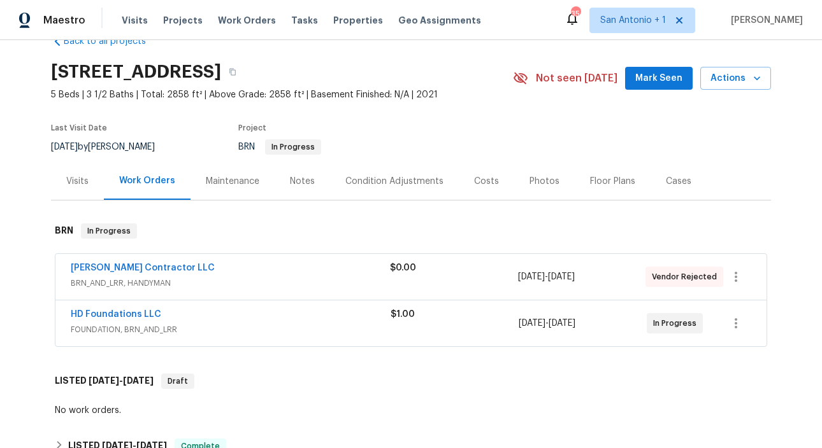
scroll to position [24, 0]
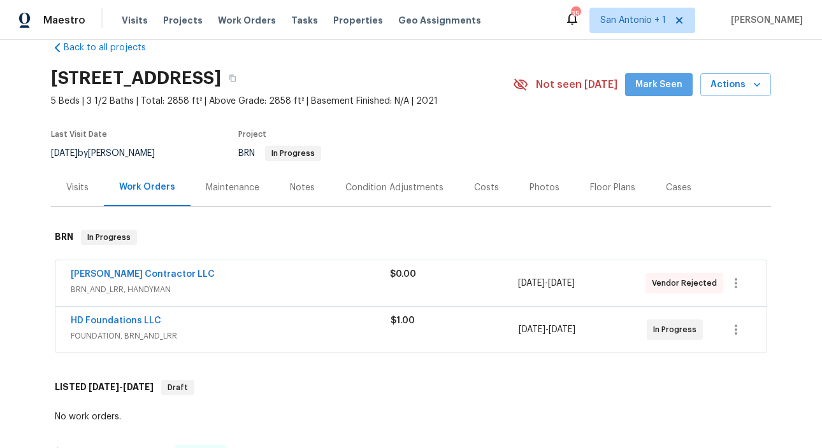
click at [674, 83] on span "Mark Seen" at bounding box center [658, 85] width 47 height 16
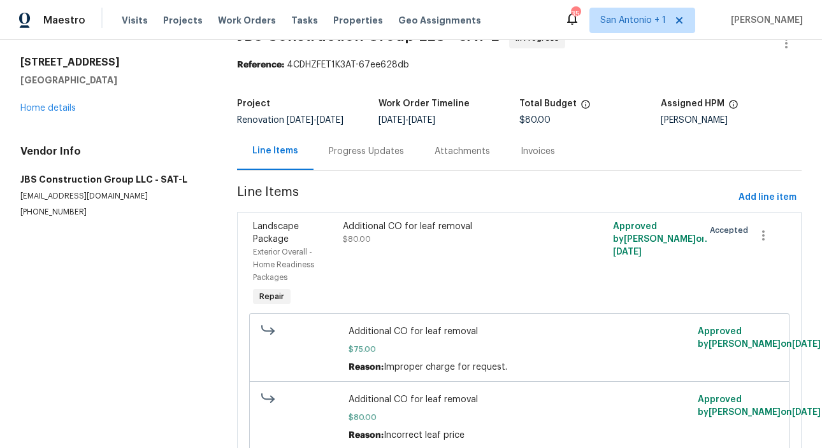
scroll to position [31, 0]
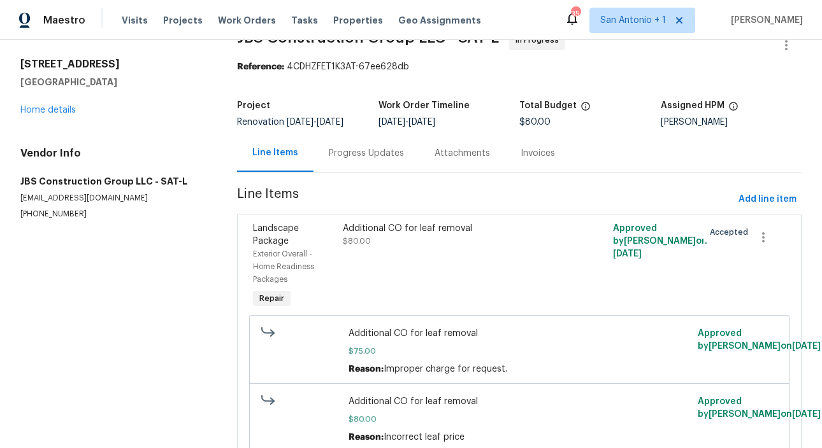
click at [360, 149] on div "Progress Updates" at bounding box center [366, 153] width 75 height 13
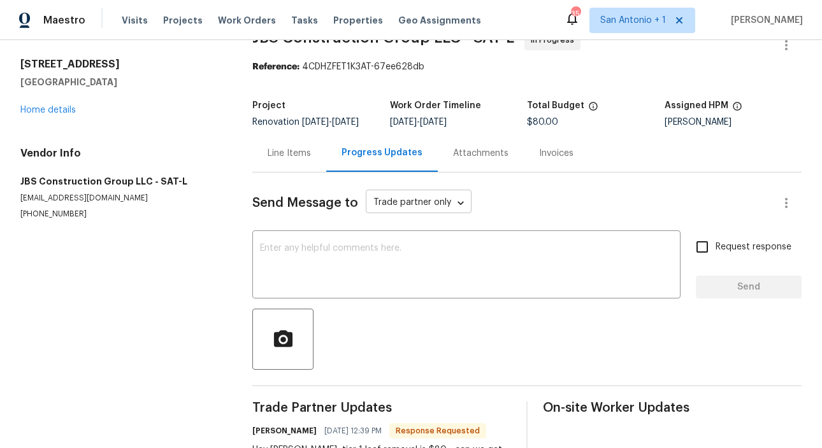
scroll to position [96, 0]
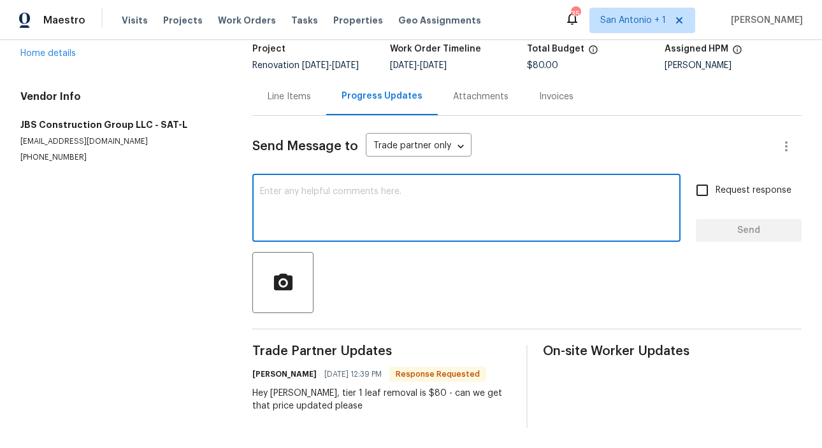
click at [375, 206] on textarea at bounding box center [466, 209] width 413 height 45
type textarea "You can mark this complete."
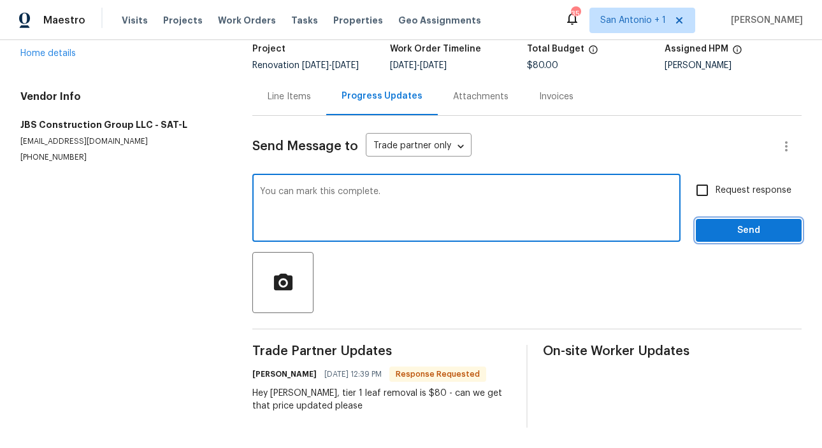
click at [726, 224] on span "Send" at bounding box center [748, 231] width 85 height 16
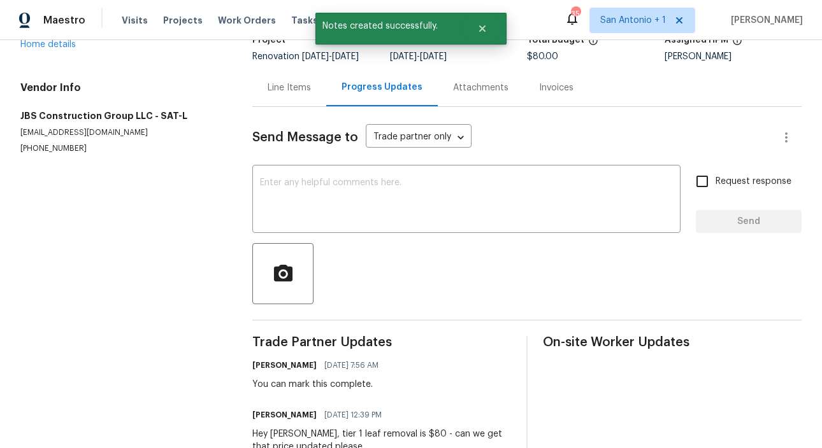
click at [285, 103] on div "Line Items" at bounding box center [289, 88] width 74 height 38
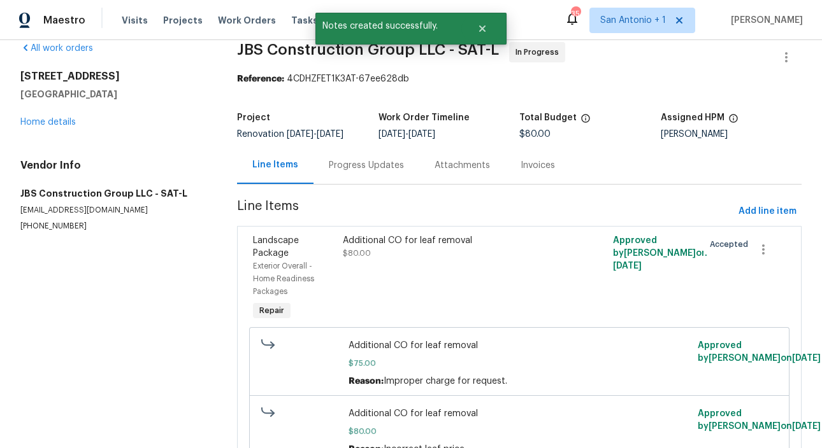
scroll to position [17, 0]
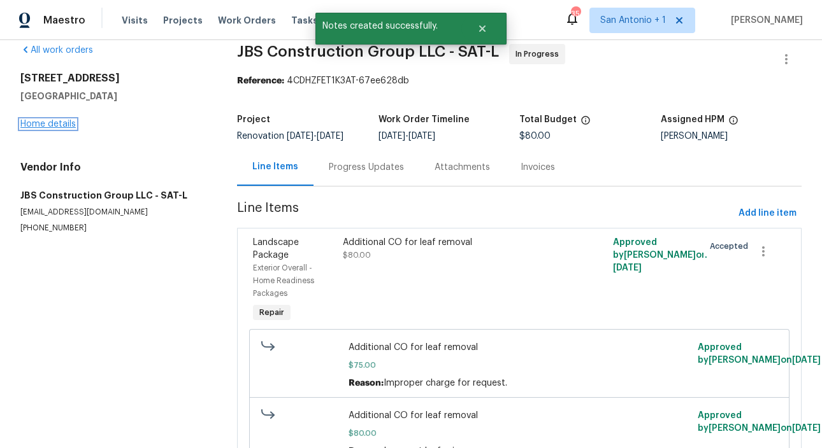
click at [44, 127] on link "Home details" at bounding box center [47, 124] width 55 height 9
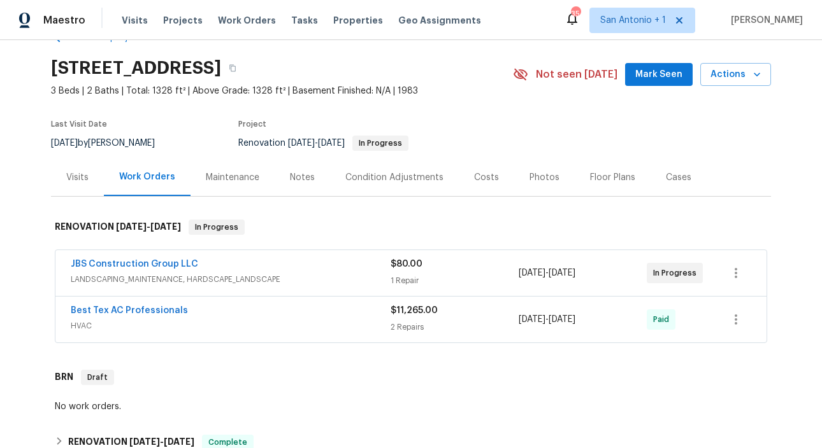
scroll to position [48, 0]
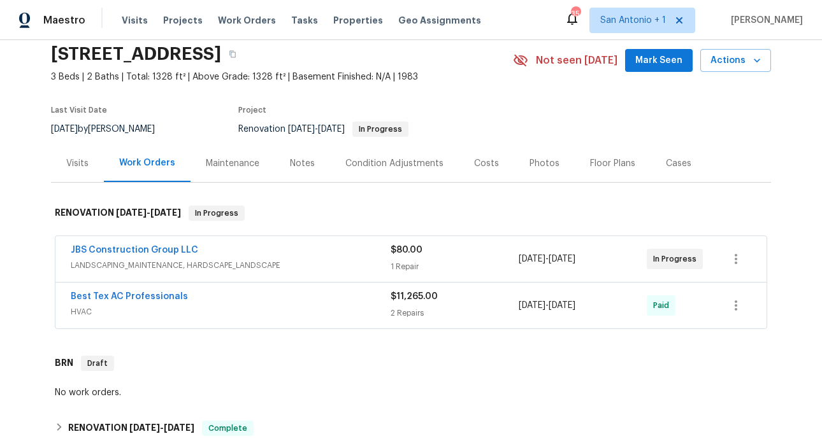
click at [659, 61] on span "Mark Seen" at bounding box center [658, 61] width 47 height 16
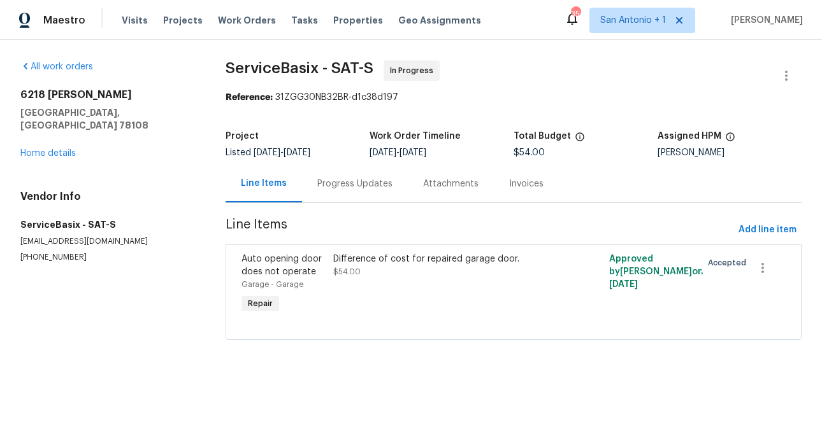
click at [351, 187] on div "Progress Updates" at bounding box center [354, 184] width 75 height 13
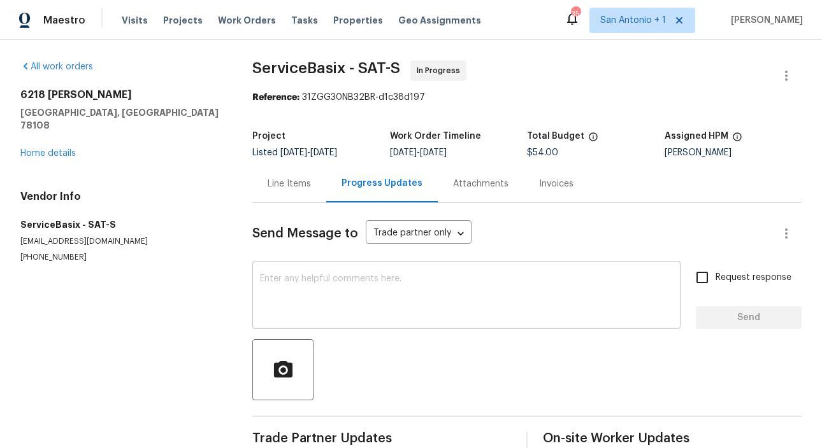
click at [365, 273] on div "x ​" at bounding box center [466, 296] width 428 height 65
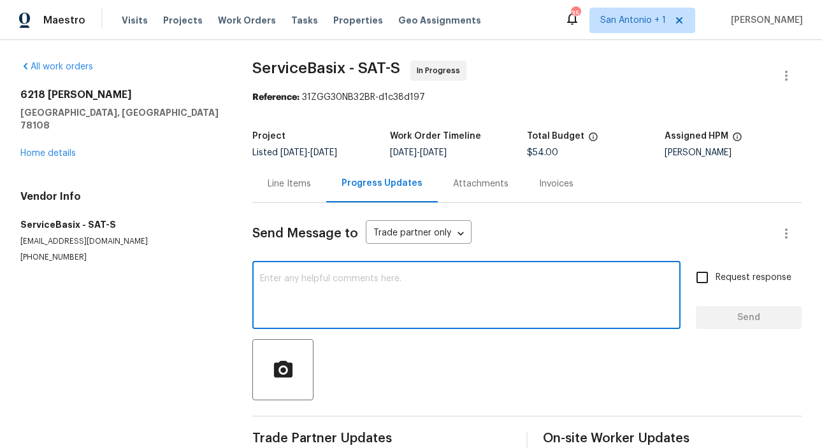
scroll to position [25, 0]
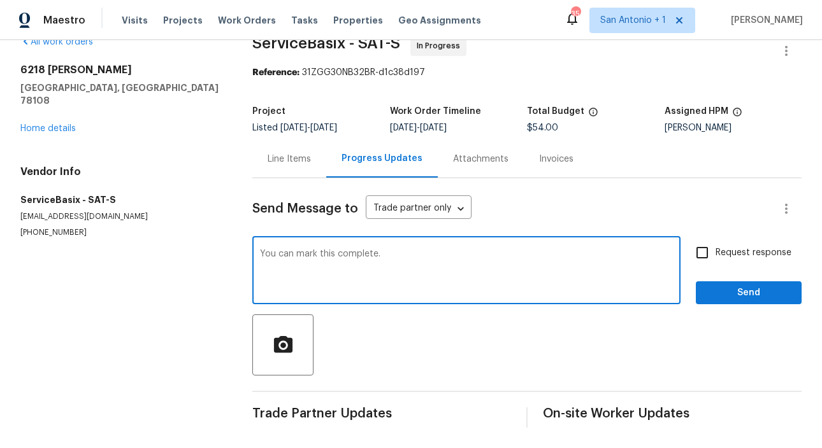
type textarea "You can mark this complete."
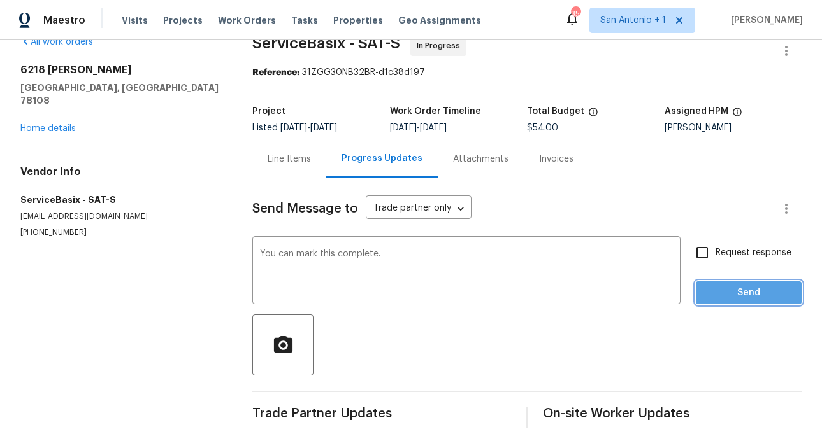
click at [746, 296] on span "Send" at bounding box center [748, 293] width 85 height 16
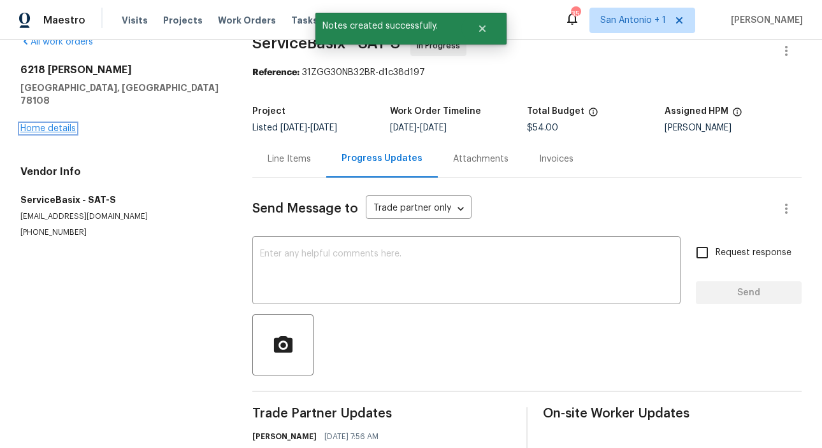
click at [51, 124] on link "Home details" at bounding box center [47, 128] width 55 height 9
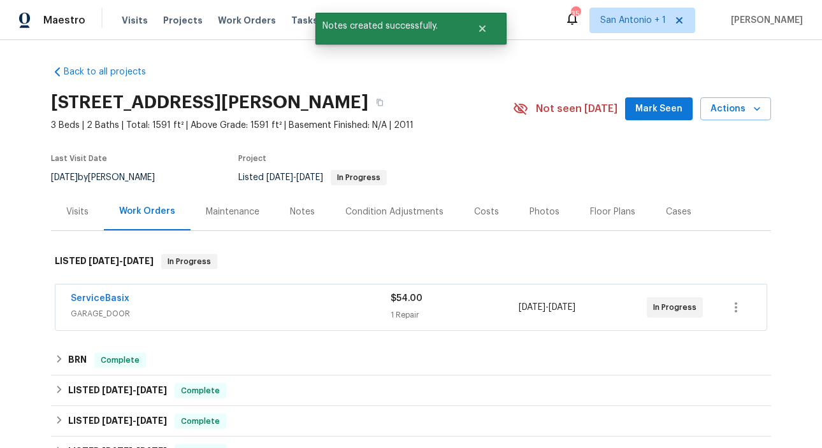
scroll to position [15, 0]
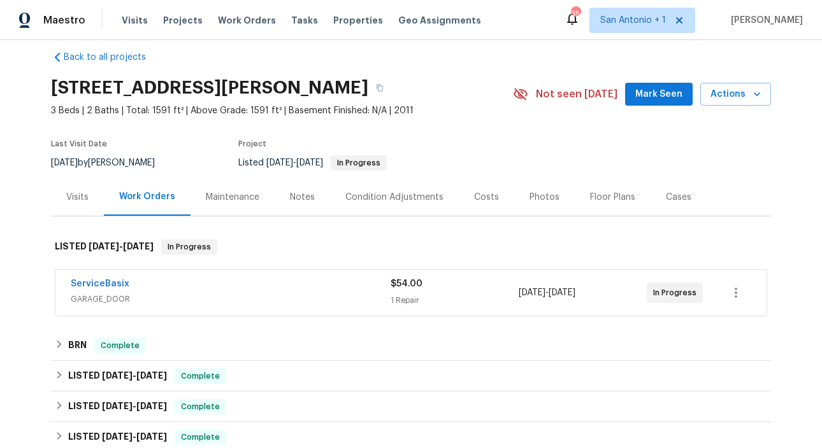
click at [669, 101] on span "Mark Seen" at bounding box center [658, 95] width 47 height 16
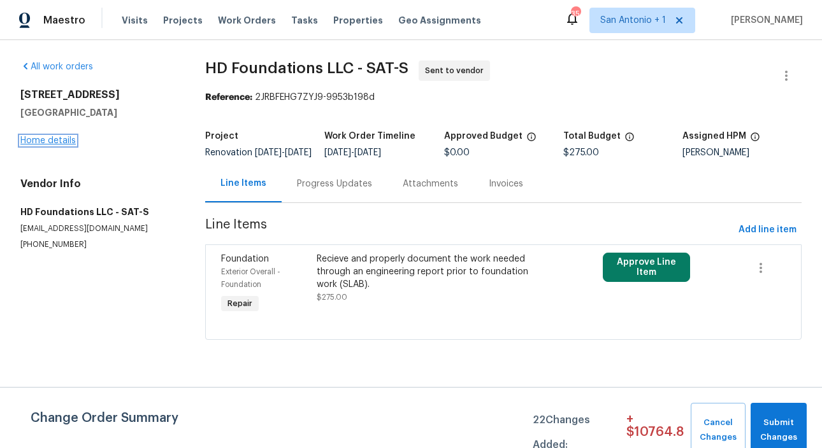
click at [52, 141] on link "Home details" at bounding box center [47, 140] width 55 height 9
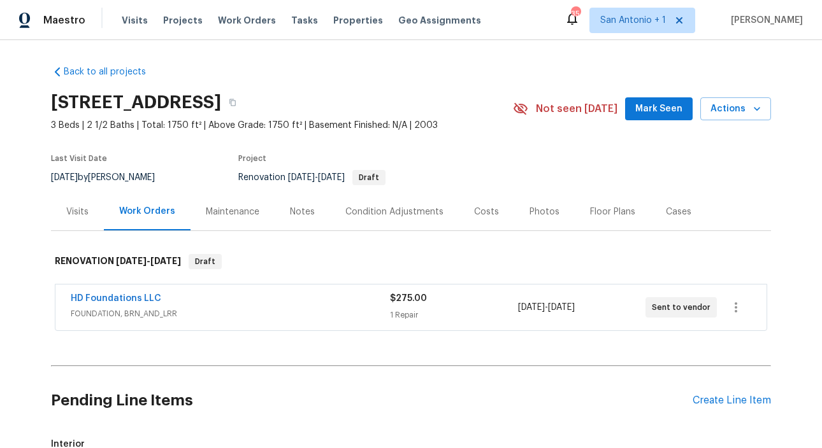
click at [80, 211] on div "Visits" at bounding box center [77, 212] width 22 height 13
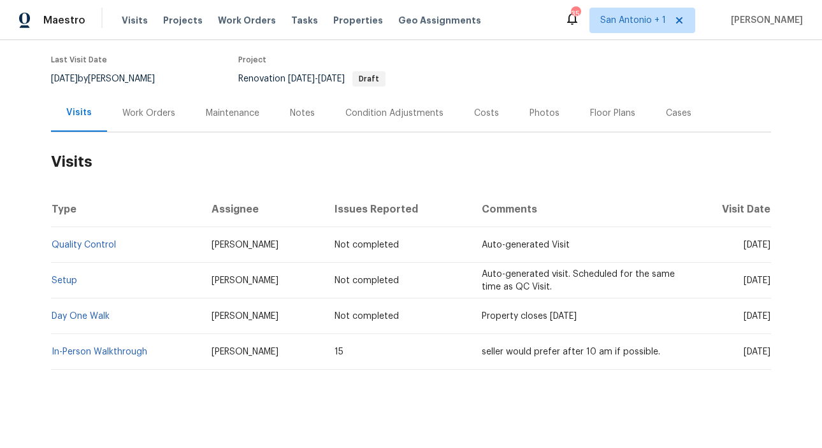
scroll to position [107, 0]
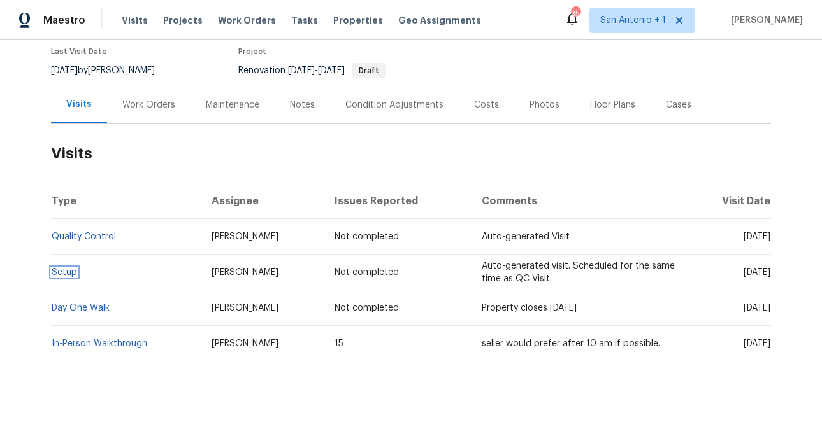
click at [68, 275] on link "Setup" at bounding box center [64, 272] width 25 height 9
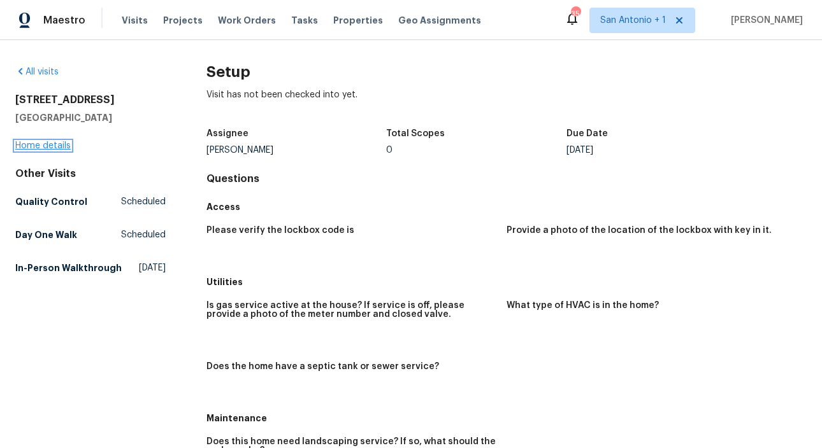
click at [57, 148] on link "Home details" at bounding box center [42, 145] width 55 height 9
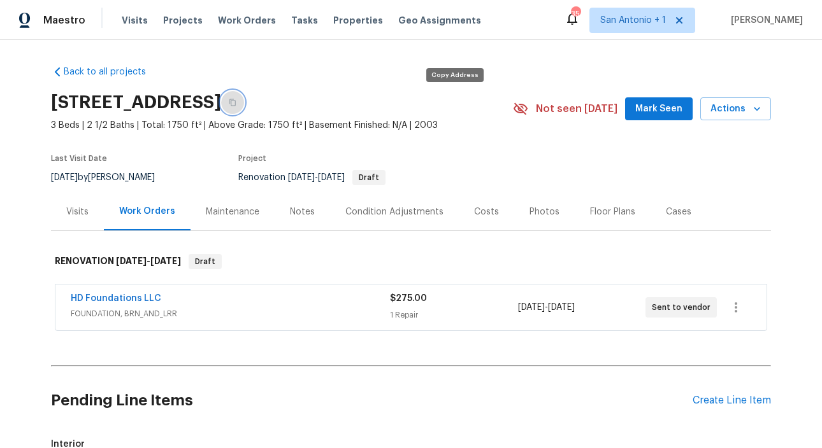
click at [236, 102] on icon "button" at bounding box center [233, 103] width 8 height 8
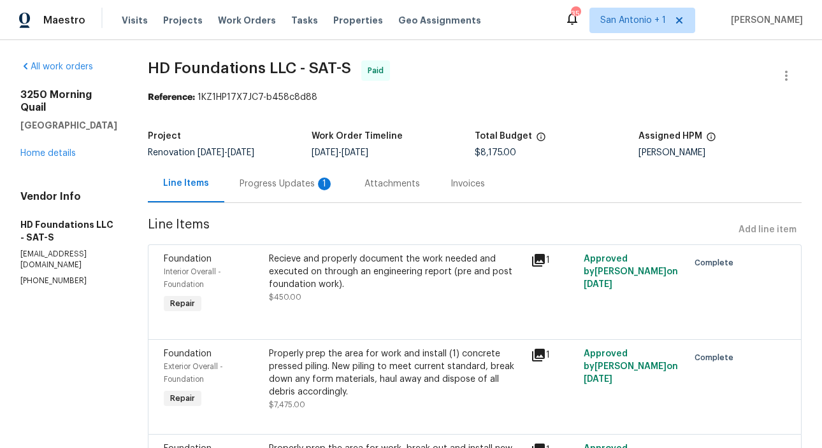
click at [294, 182] on div "Progress Updates 1" at bounding box center [287, 184] width 94 height 13
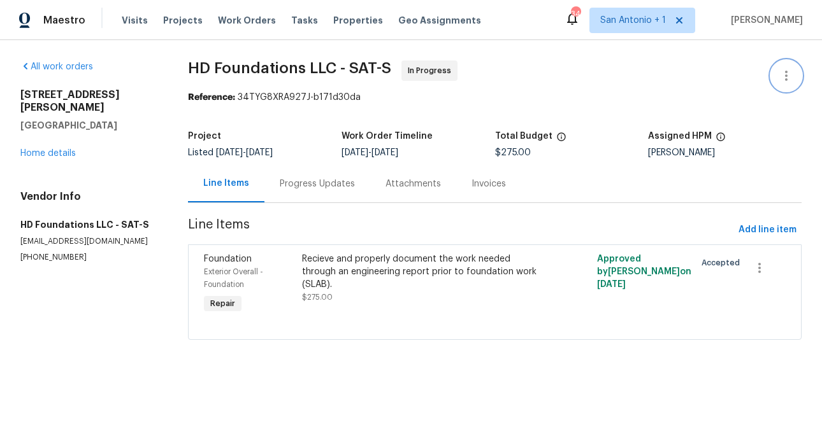
click at [782, 76] on icon "button" at bounding box center [785, 75] width 15 height 15
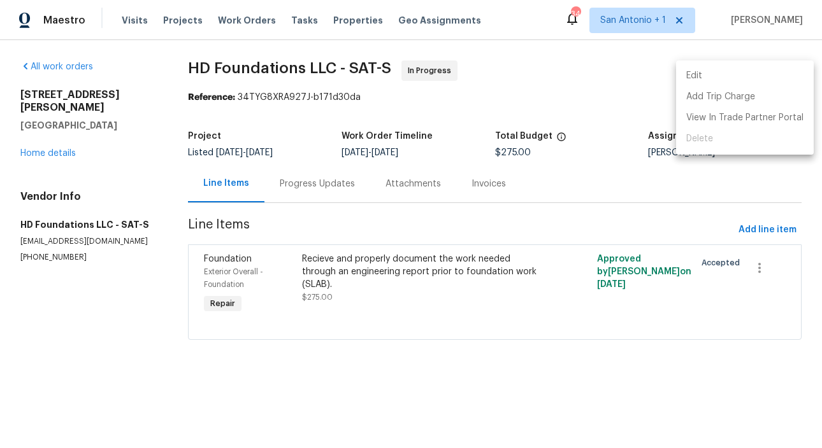
click at [719, 71] on li "Edit" at bounding box center [745, 76] width 138 height 21
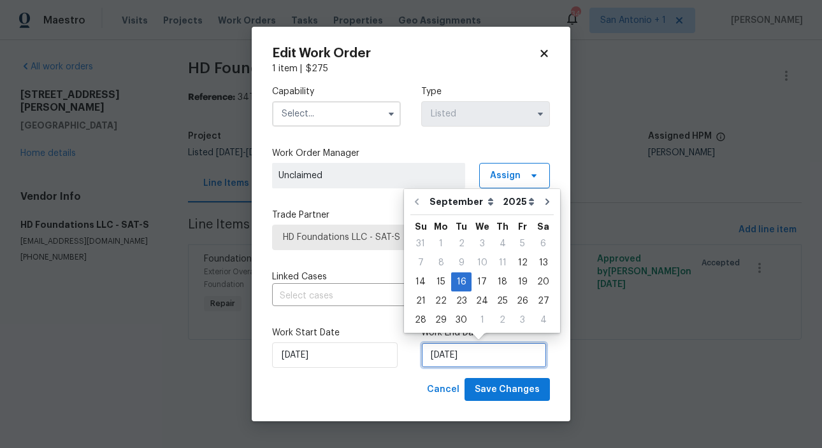
click at [485, 355] on input "[DATE]" at bounding box center [483, 355] width 125 height 25
click at [520, 303] on div "26" at bounding box center [522, 301] width 20 height 18
type input "[DATE]"
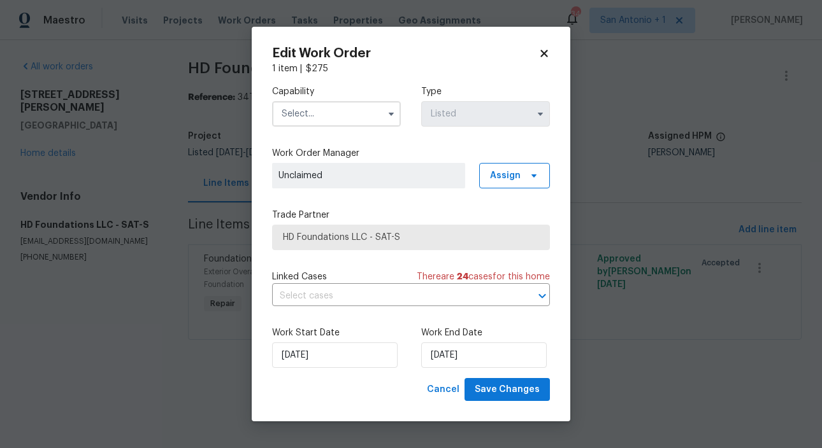
click at [347, 119] on input "text" at bounding box center [336, 113] width 129 height 25
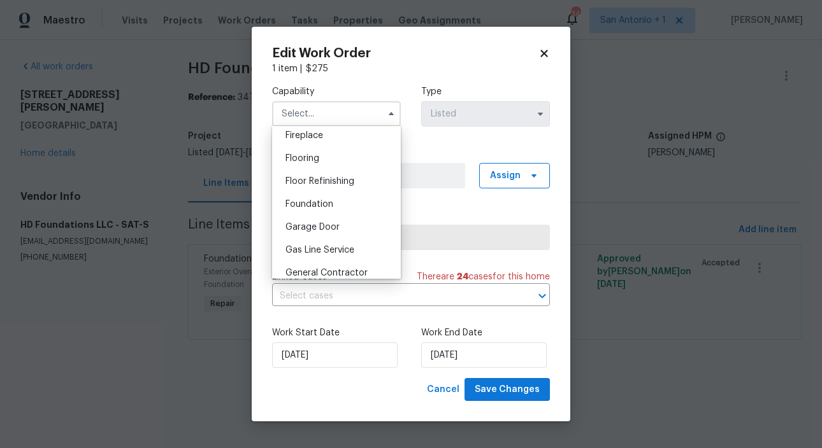
scroll to position [477, 0]
click at [329, 200] on span "Foundation" at bounding box center [309, 203] width 48 height 9
type input "Foundation"
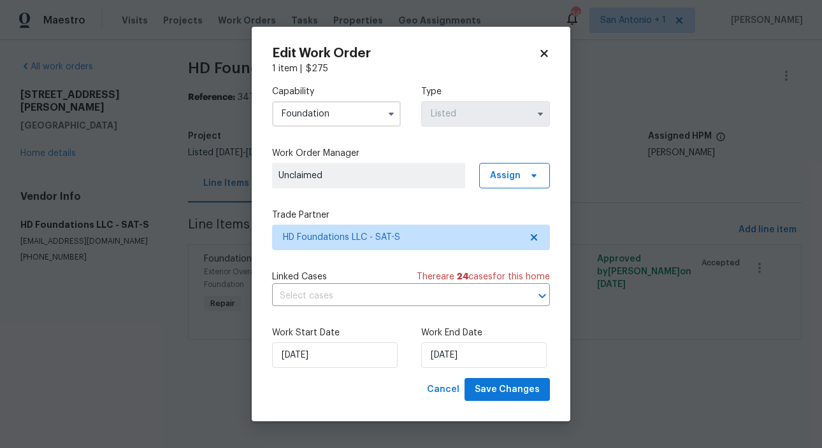
click at [371, 175] on span "Unclaimed" at bounding box center [368, 175] width 180 height 13
click at [528, 181] on span "Assign" at bounding box center [514, 175] width 71 height 25
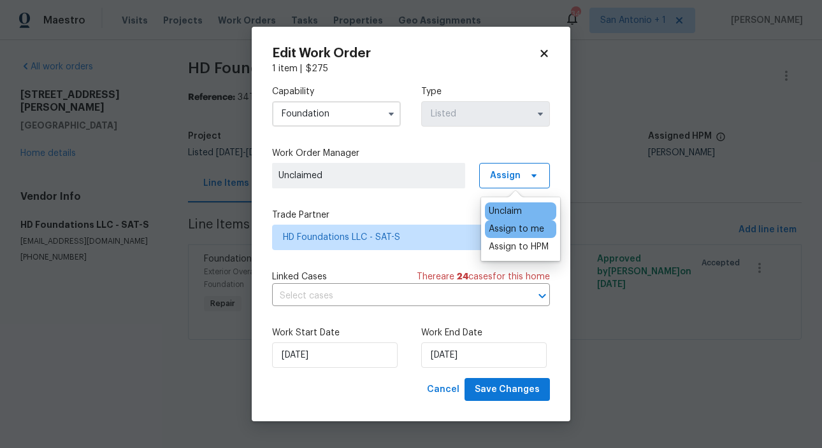
click at [523, 230] on div "Assign to me" at bounding box center [516, 229] width 55 height 13
click at [557, 331] on div "Edit Work Order 1 item | $ 275 Capability Foundation Type Listed Work Order Man…" at bounding box center [411, 225] width 318 height 396
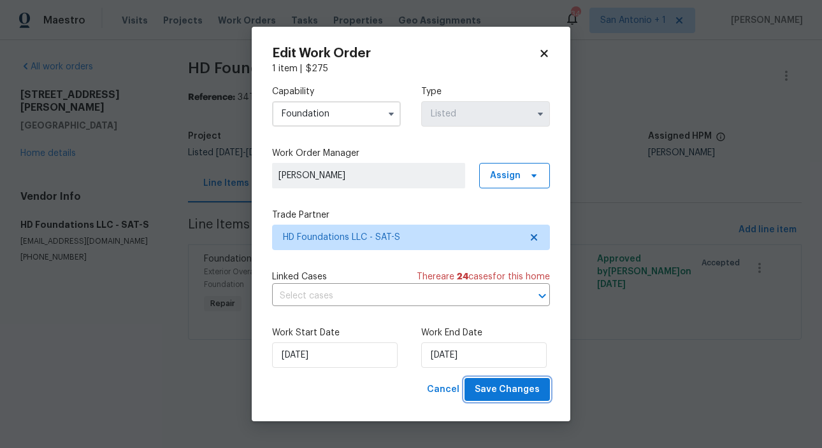
click at [517, 389] on span "Save Changes" at bounding box center [507, 390] width 65 height 16
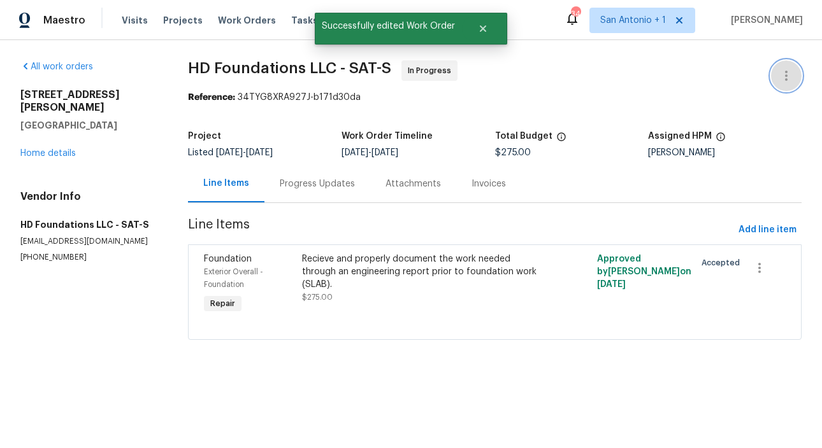
click at [786, 76] on icon "button" at bounding box center [786, 76] width 3 height 10
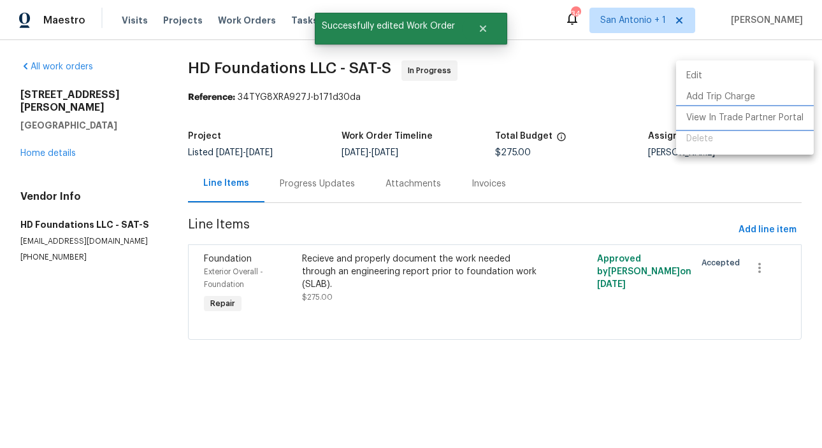
click at [743, 113] on li "View In Trade Partner Portal" at bounding box center [745, 118] width 138 height 21
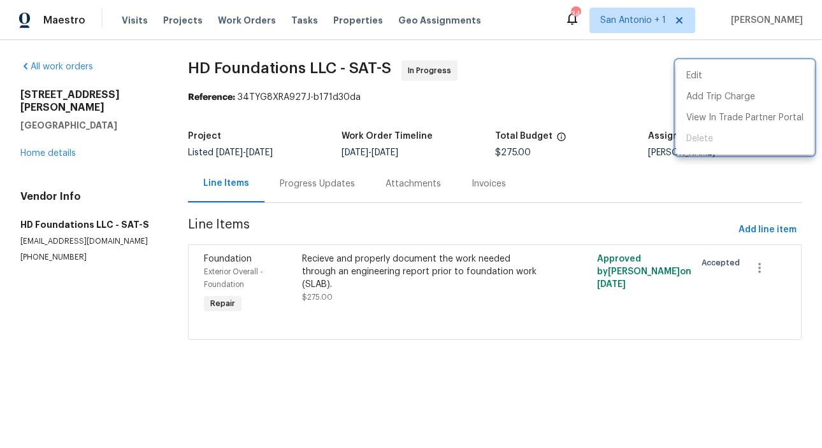
click at [182, 22] on div at bounding box center [411, 224] width 822 height 448
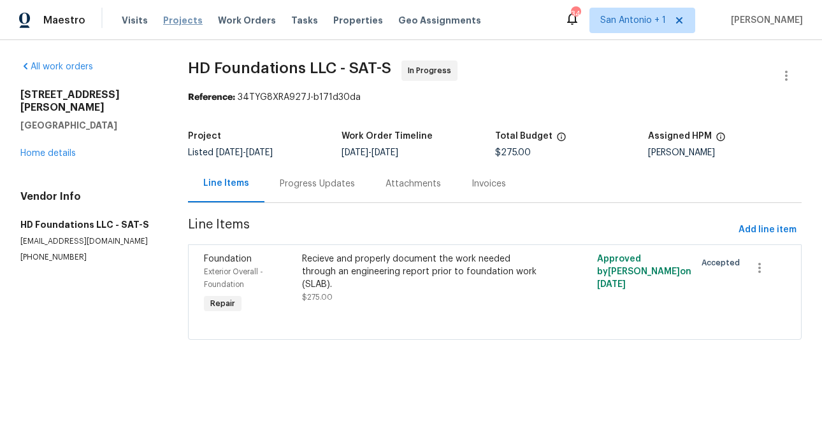
click at [180, 22] on span "Projects" at bounding box center [182, 20] width 39 height 13
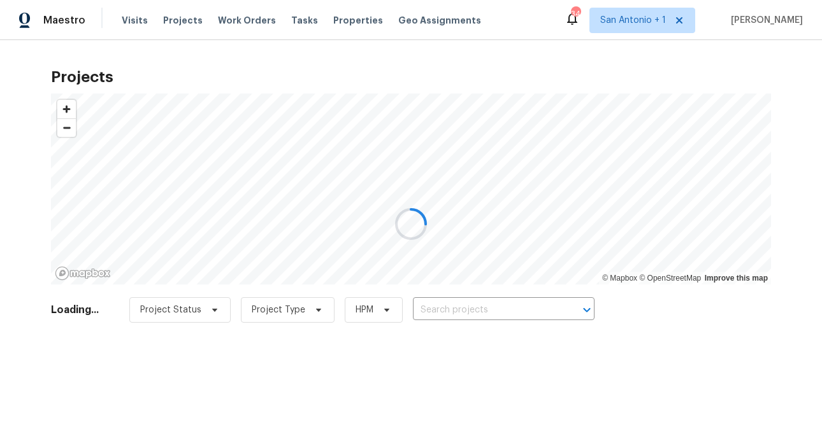
click at [477, 306] on div at bounding box center [411, 224] width 822 height 448
click at [459, 311] on div at bounding box center [411, 224] width 822 height 448
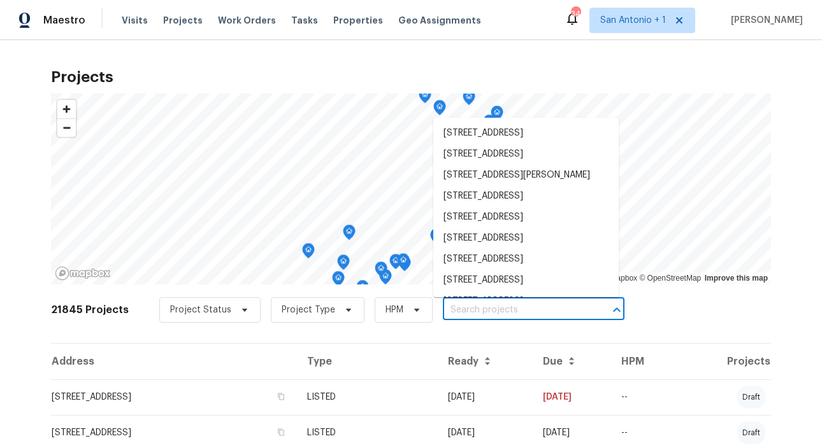
click at [459, 311] on input "text" at bounding box center [516, 311] width 146 height 20
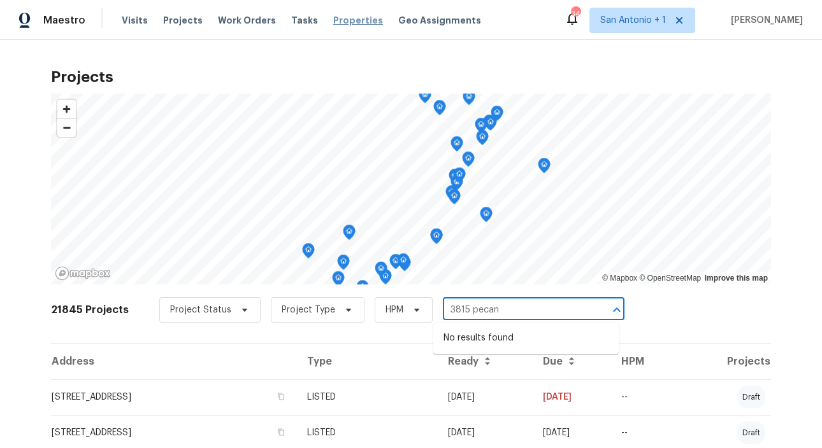
type input "3815 pecan"
click at [338, 24] on span "Properties" at bounding box center [358, 20] width 50 height 13
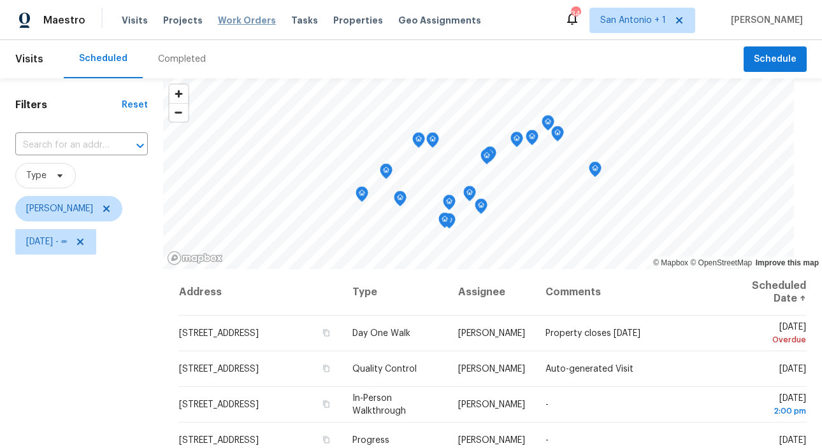
click at [246, 21] on span "Work Orders" at bounding box center [247, 20] width 58 height 13
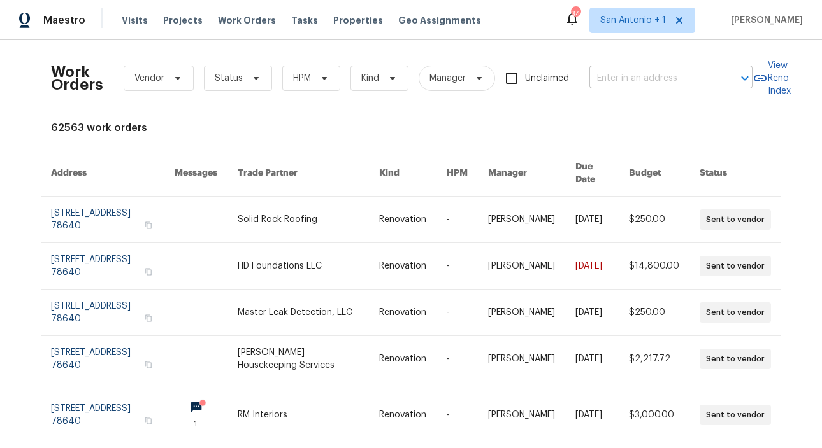
click at [619, 82] on input "text" at bounding box center [652, 79] width 127 height 20
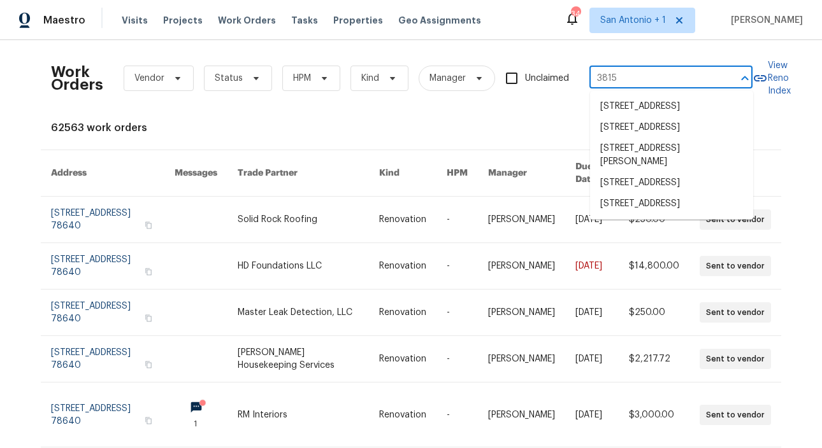
type input "3815"
click at [686, 215] on li "[STREET_ADDRESS]" at bounding box center [671, 204] width 163 height 21
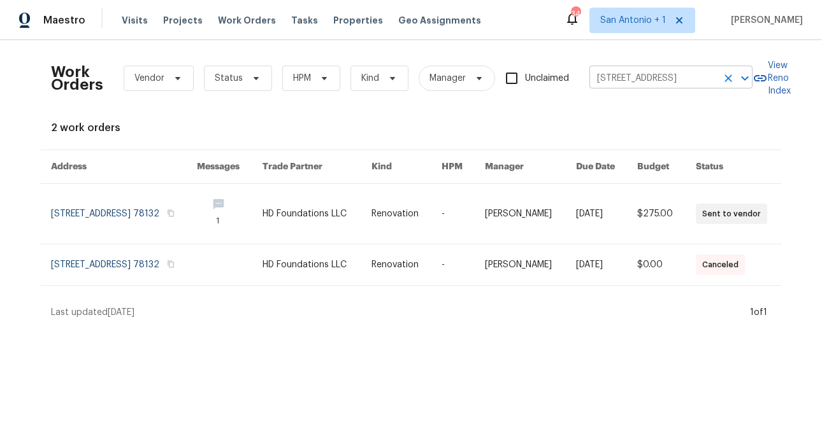
click at [631, 78] on input "[STREET_ADDRESS]" at bounding box center [652, 79] width 127 height 20
type input "woodlawn rd"
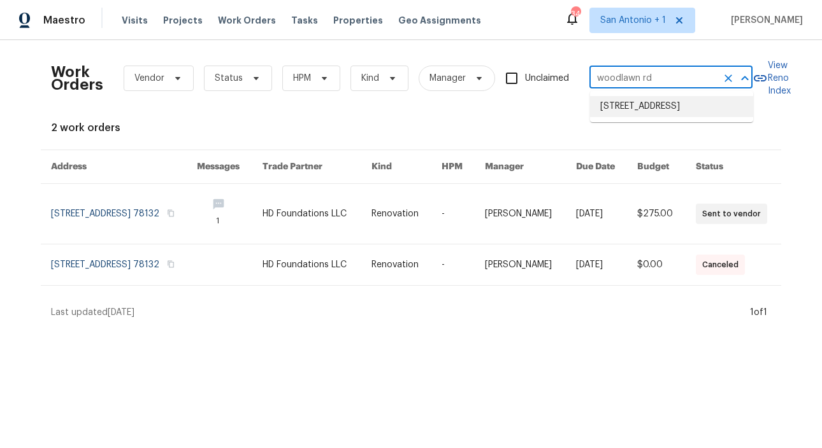
click at [633, 107] on li "[STREET_ADDRESS]" at bounding box center [671, 106] width 163 height 21
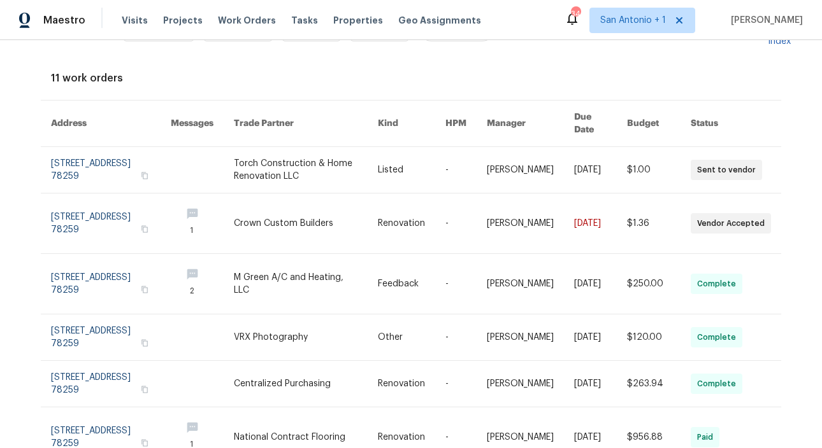
scroll to position [63, 0]
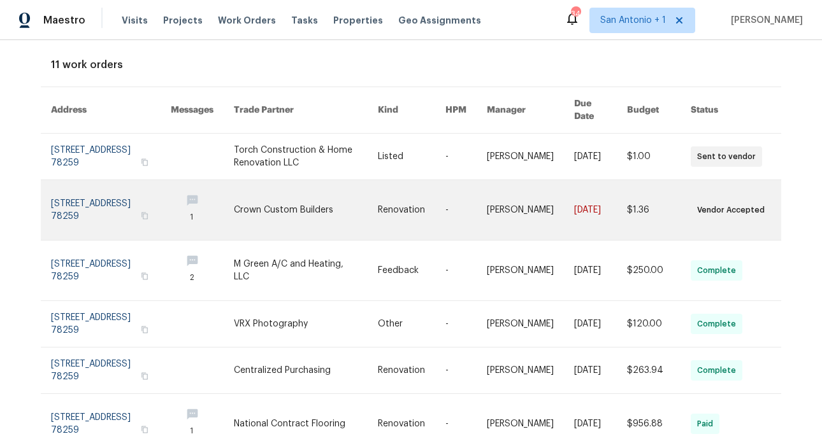
click at [113, 194] on link at bounding box center [111, 210] width 120 height 60
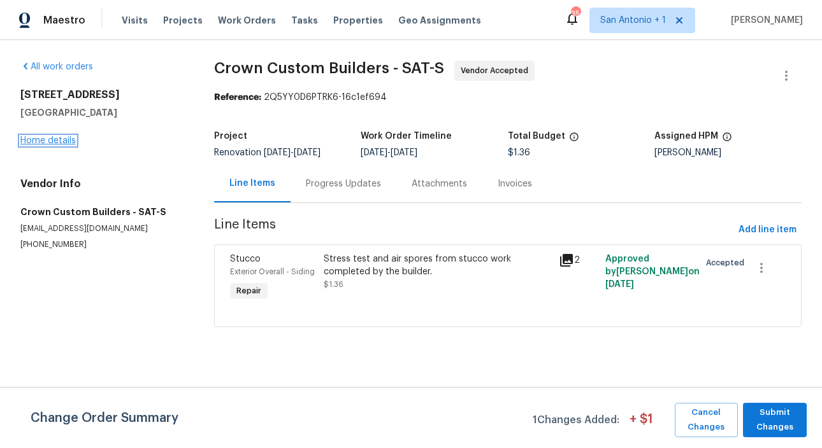
click at [63, 141] on link "Home details" at bounding box center [47, 140] width 55 height 9
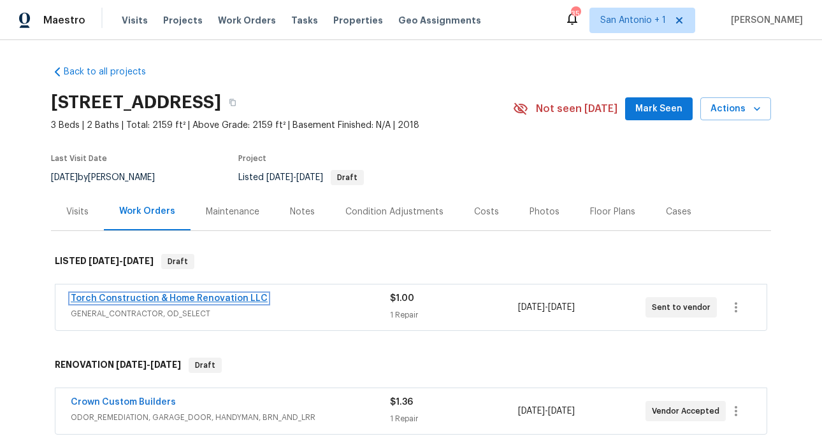
click at [191, 301] on link "Torch Construction & Home Renovation LLC" at bounding box center [169, 298] width 197 height 9
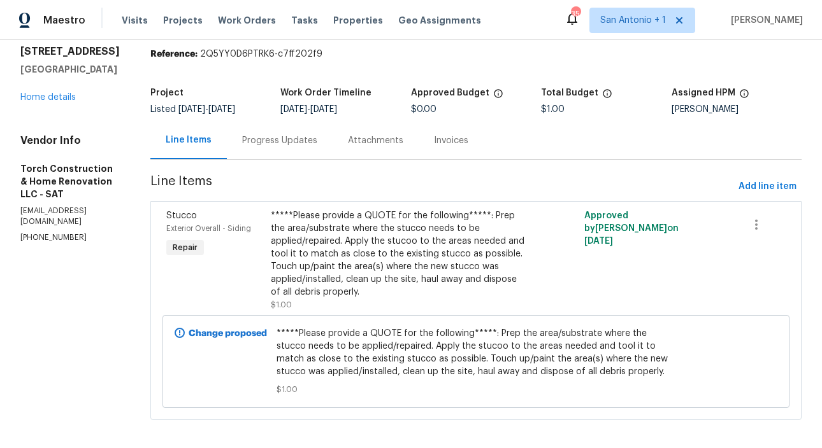
scroll to position [51, 0]
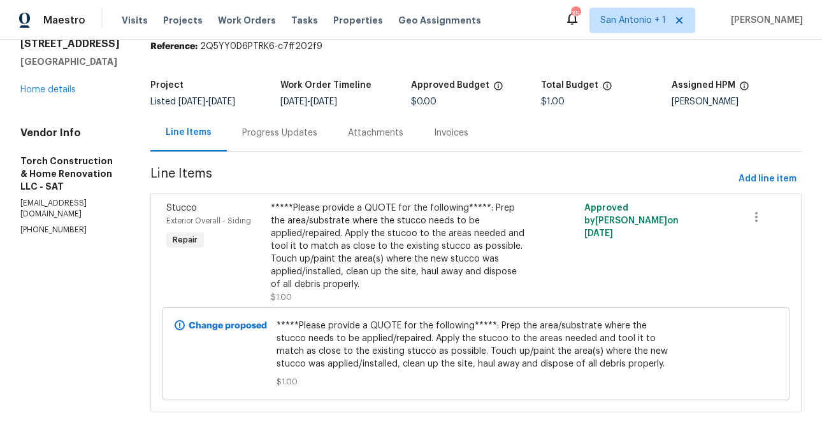
click at [281, 134] on div "Progress Updates" at bounding box center [279, 133] width 75 height 13
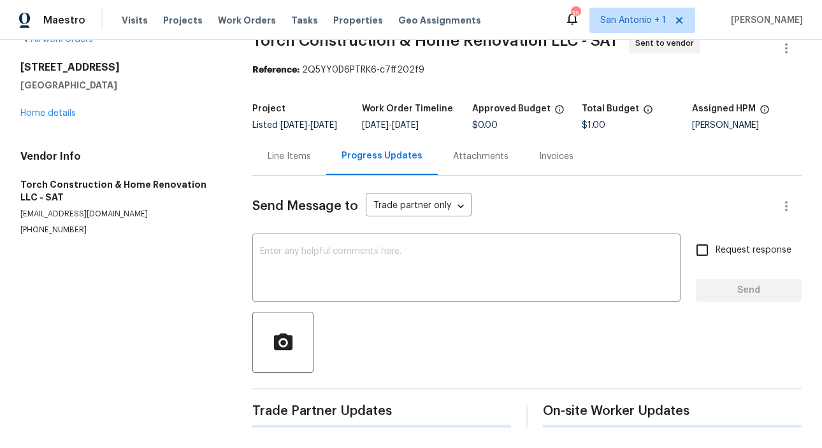
scroll to position [34, 0]
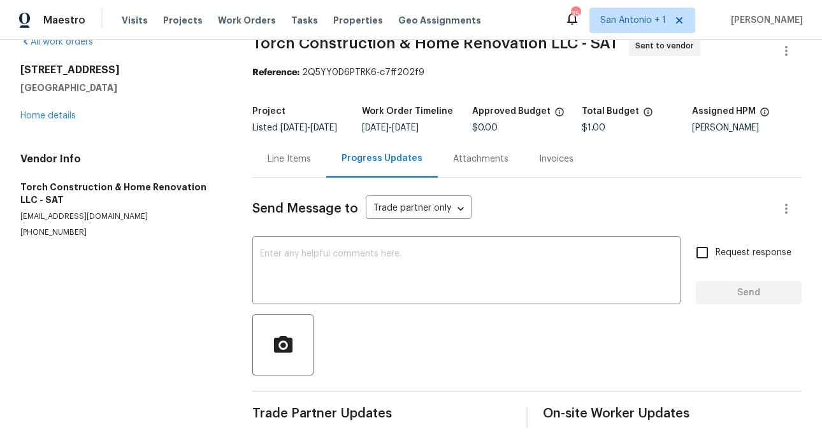
click at [55, 112] on div "[STREET_ADDRESS] Home details" at bounding box center [120, 93] width 201 height 59
click at [54, 111] on link "Home details" at bounding box center [47, 115] width 55 height 9
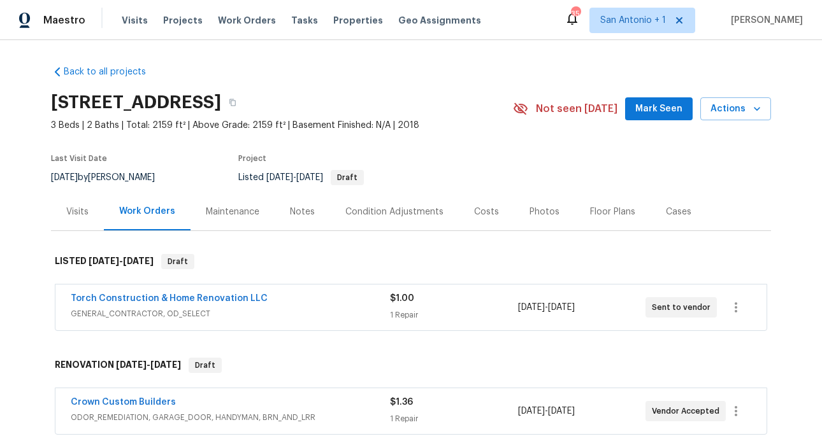
scroll to position [1, 0]
click at [299, 210] on div "Notes" at bounding box center [302, 211] width 25 height 13
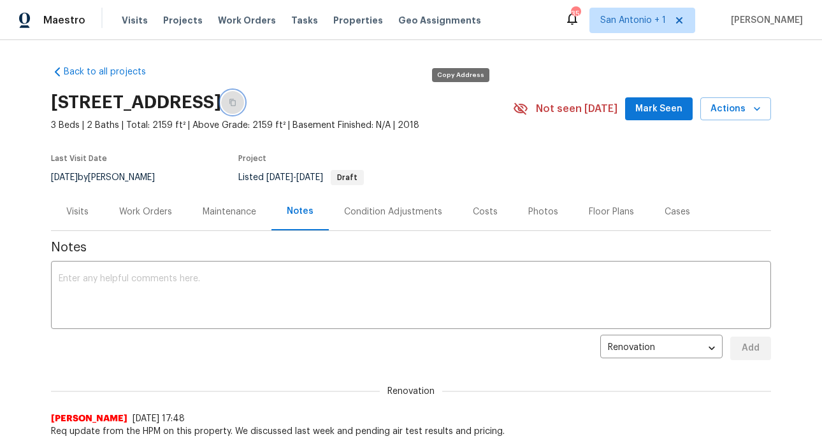
click at [236, 103] on icon "button" at bounding box center [233, 103] width 8 height 8
